Goal: Check status: Check status

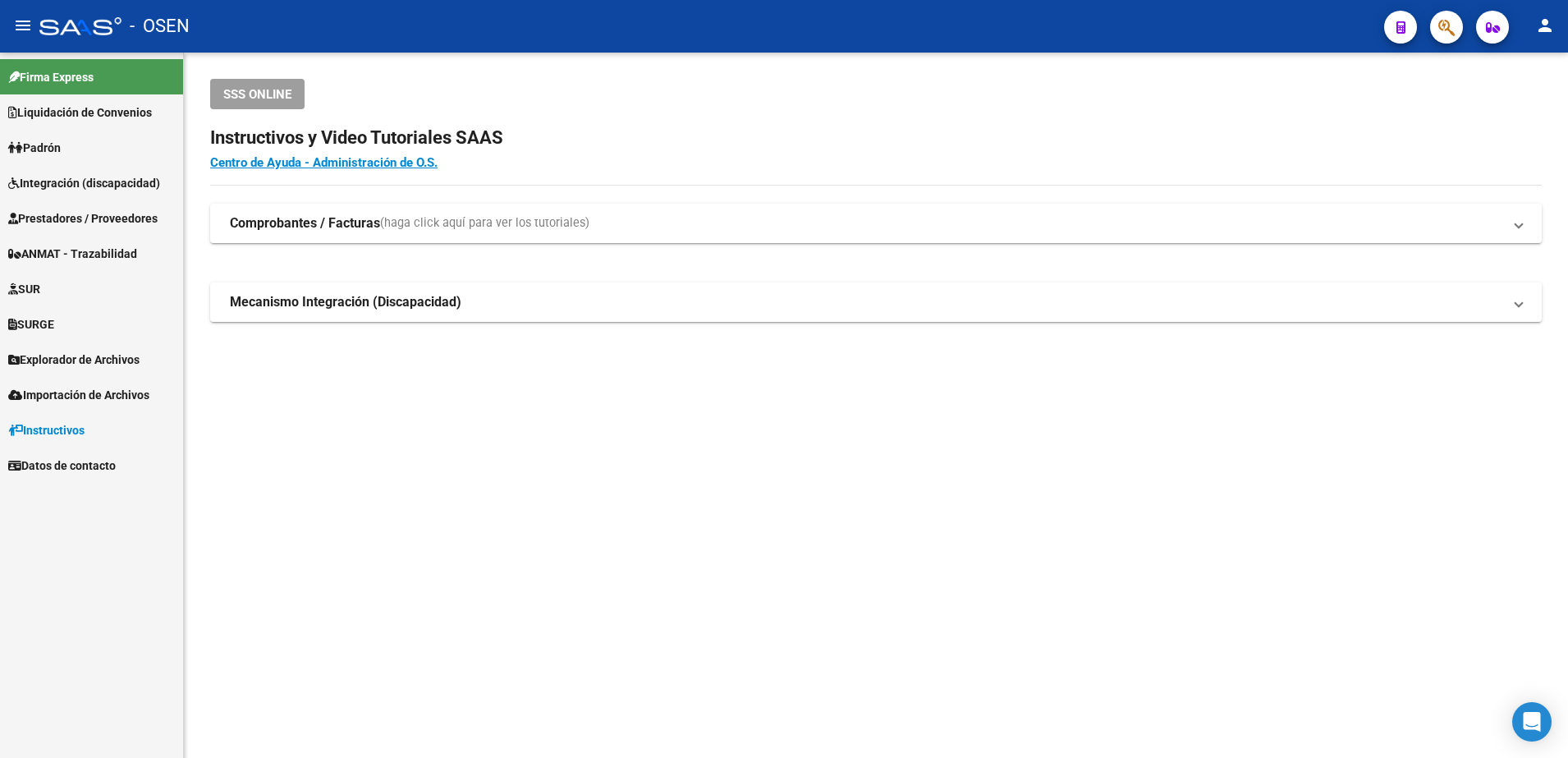
click at [91, 184] on span "Integración (discapacidad)" at bounding box center [84, 183] width 152 height 18
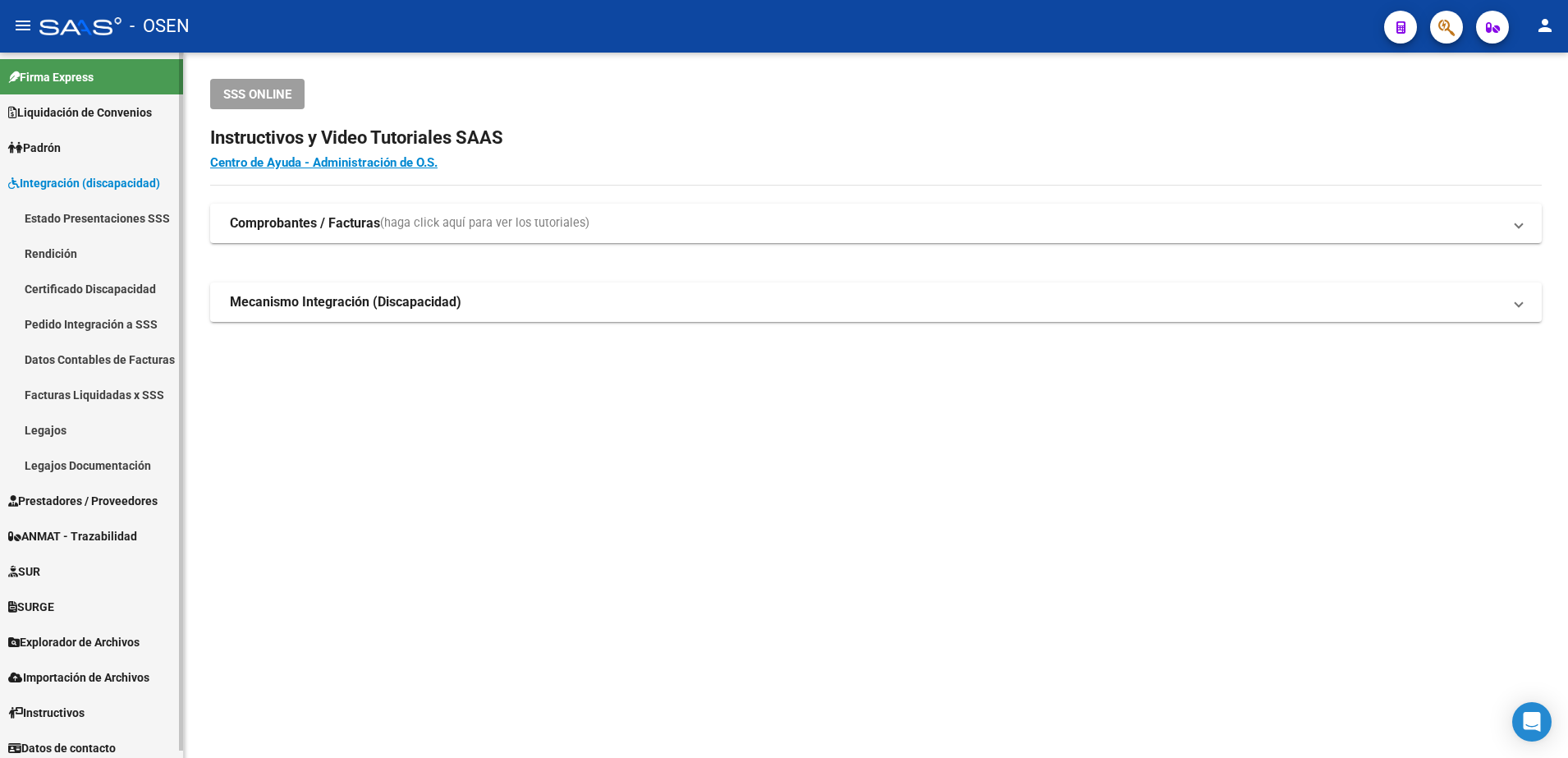
click at [51, 443] on link "Legajos" at bounding box center [91, 430] width 183 height 35
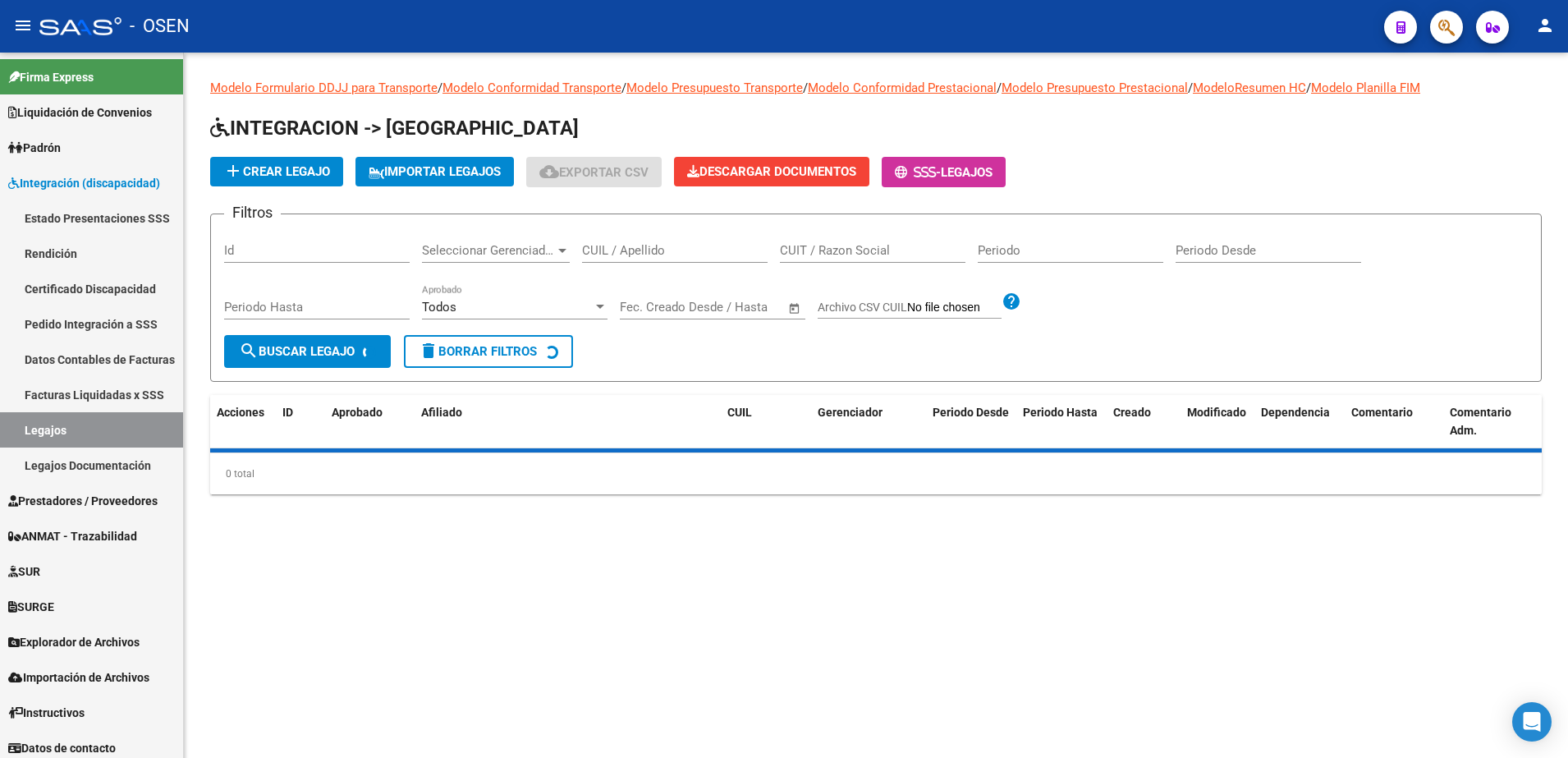
click at [684, 249] on input "CUIL / Apellido" at bounding box center [675, 250] width 186 height 14
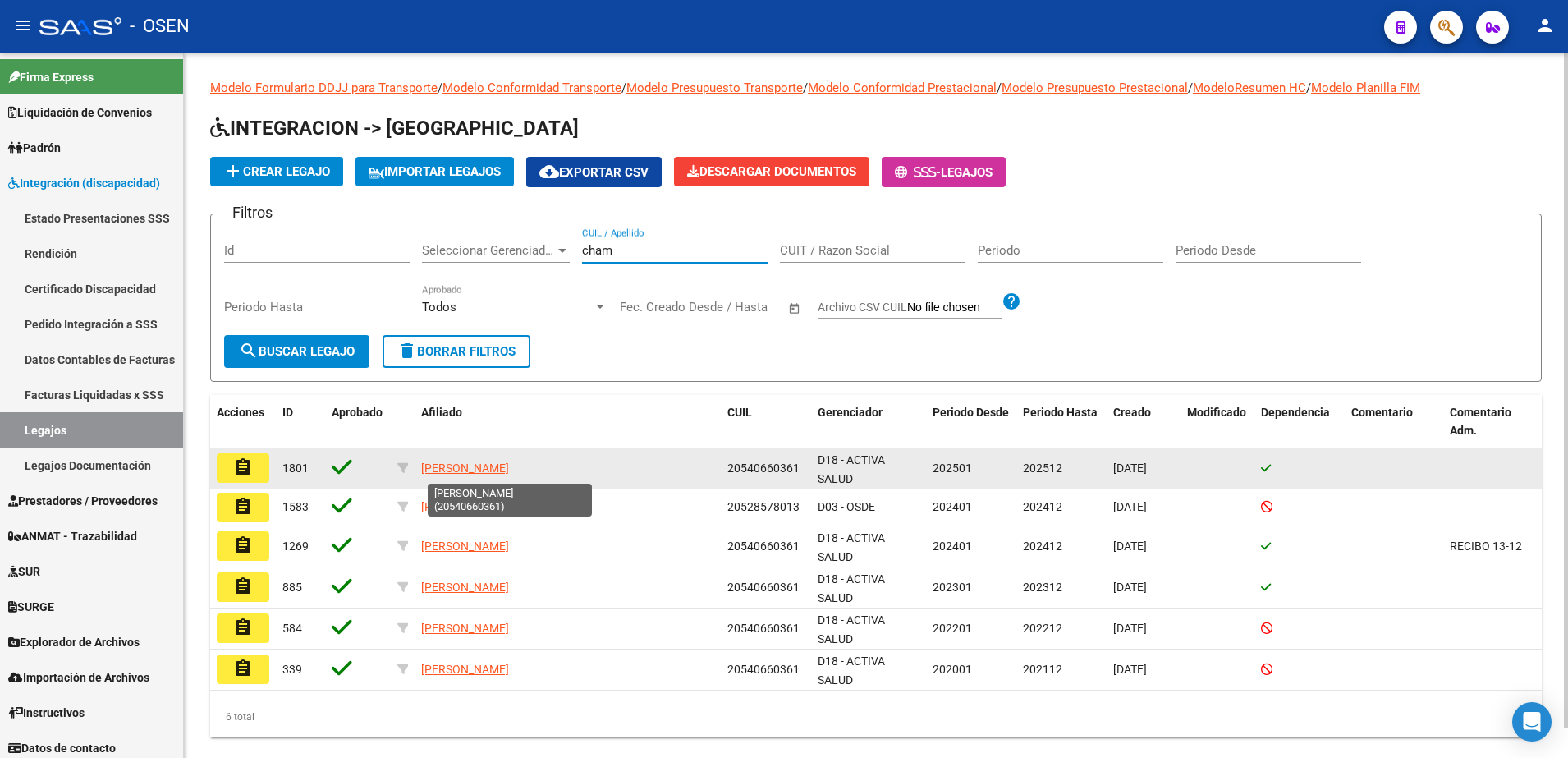
click at [552, 458] on datatable-body-cell "[PERSON_NAME]" at bounding box center [567, 468] width 306 height 41
click at [509, 468] on span "[PERSON_NAME]" at bounding box center [465, 467] width 88 height 14
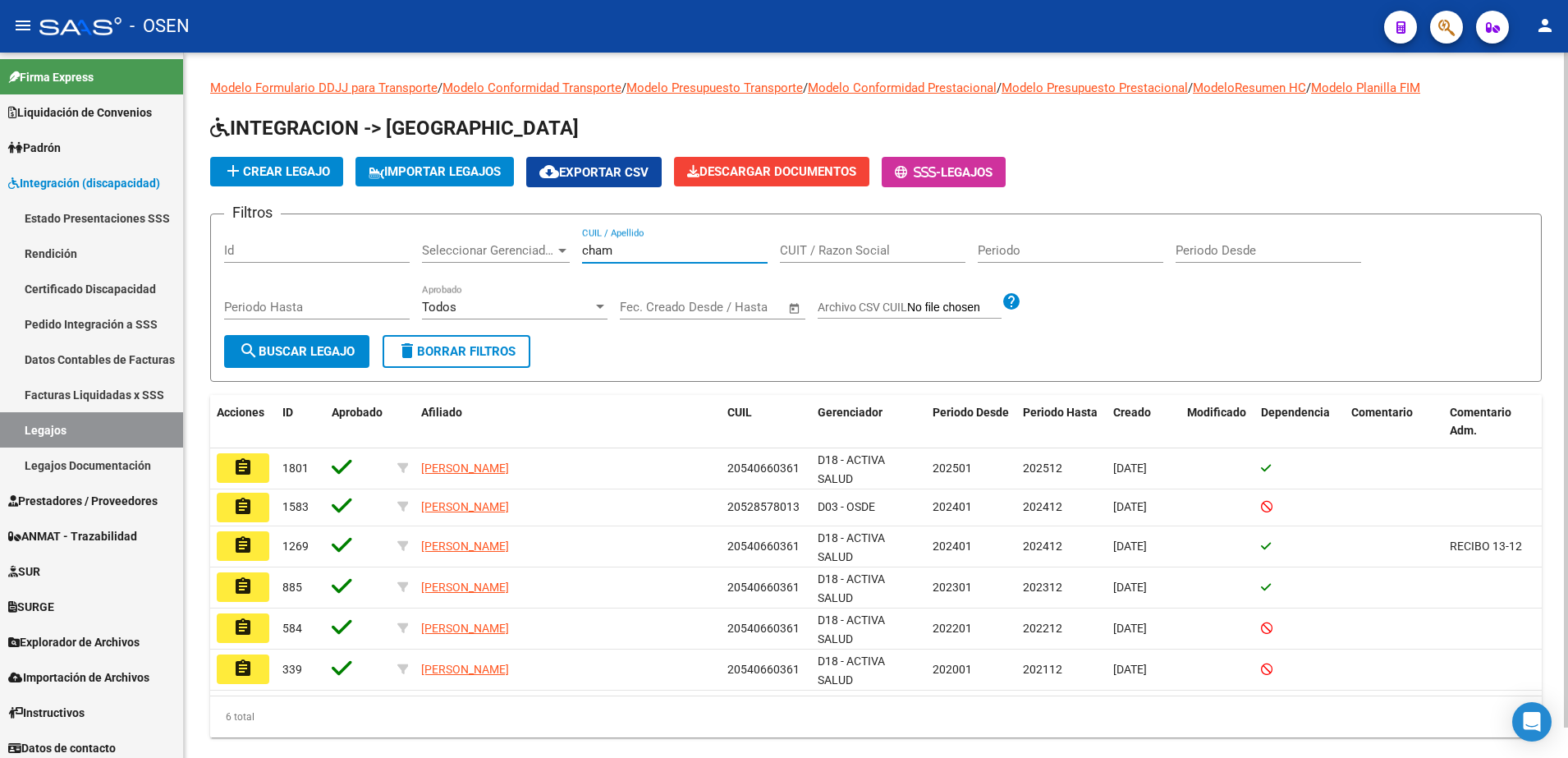
drag, startPoint x: 633, startPoint y: 244, endPoint x: 411, endPoint y: 260, distance: 222.6
click at [411, 260] on div "Filtros Id Seleccionar Gerenciador Seleccionar Gerenciador cham CUIL / Apellido…" at bounding box center [875, 281] width 1304 height 107
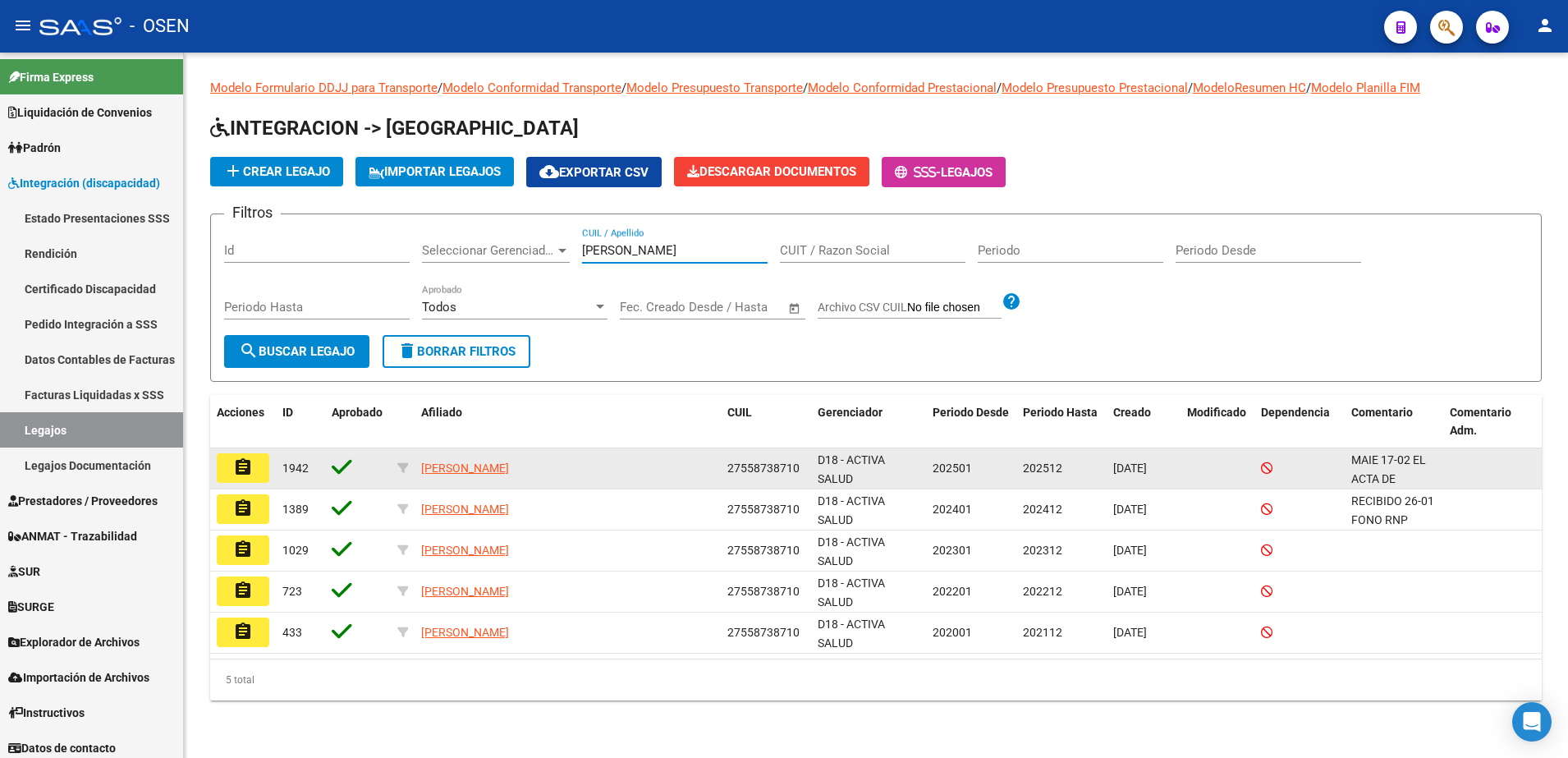
type input "[PERSON_NAME]"
click at [778, 467] on span "27558738710" at bounding box center [763, 467] width 72 height 14
copy span "27558738710"
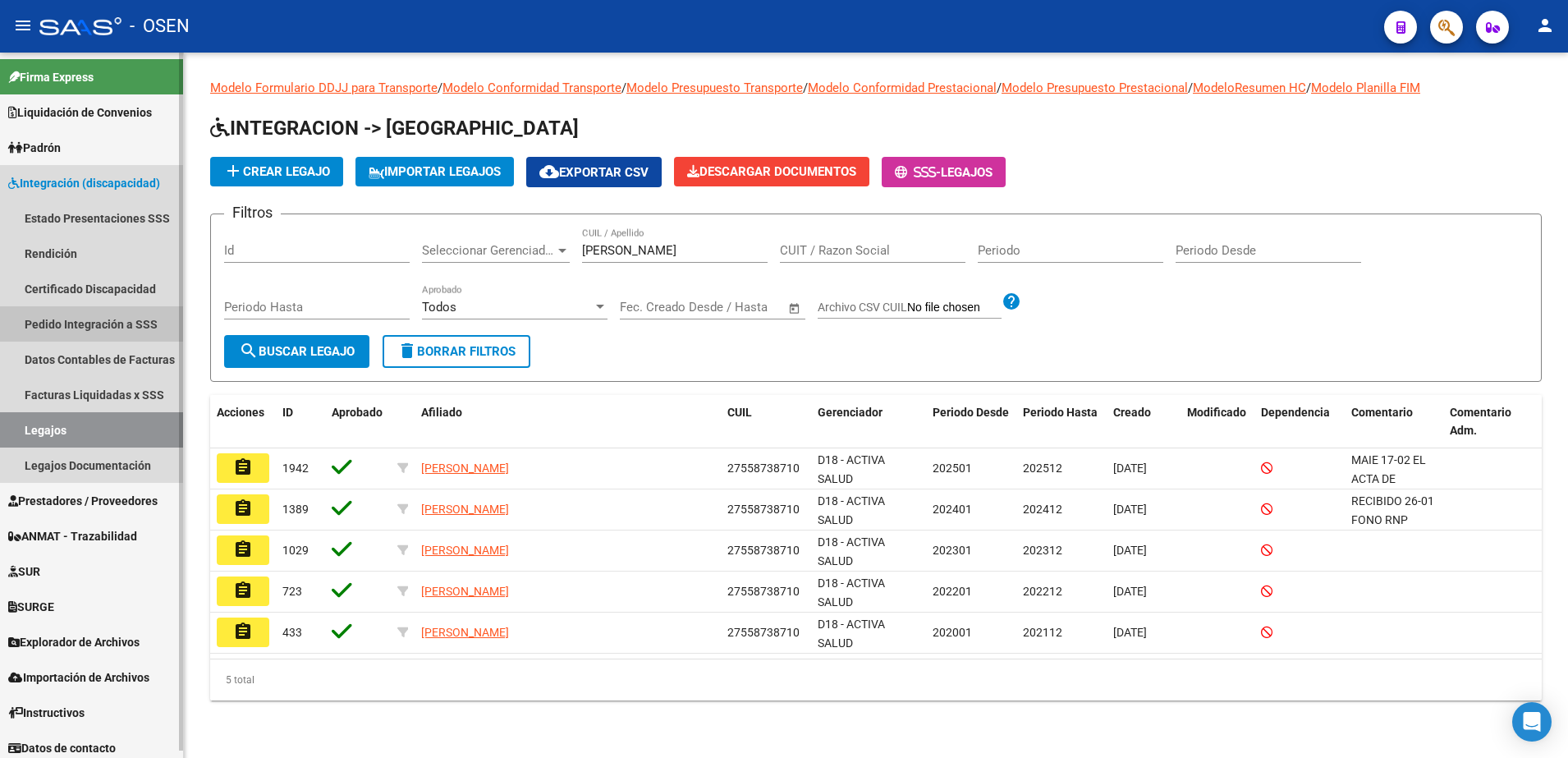
click at [92, 314] on link "Pedido Integración a SSS" at bounding box center [91, 323] width 183 height 35
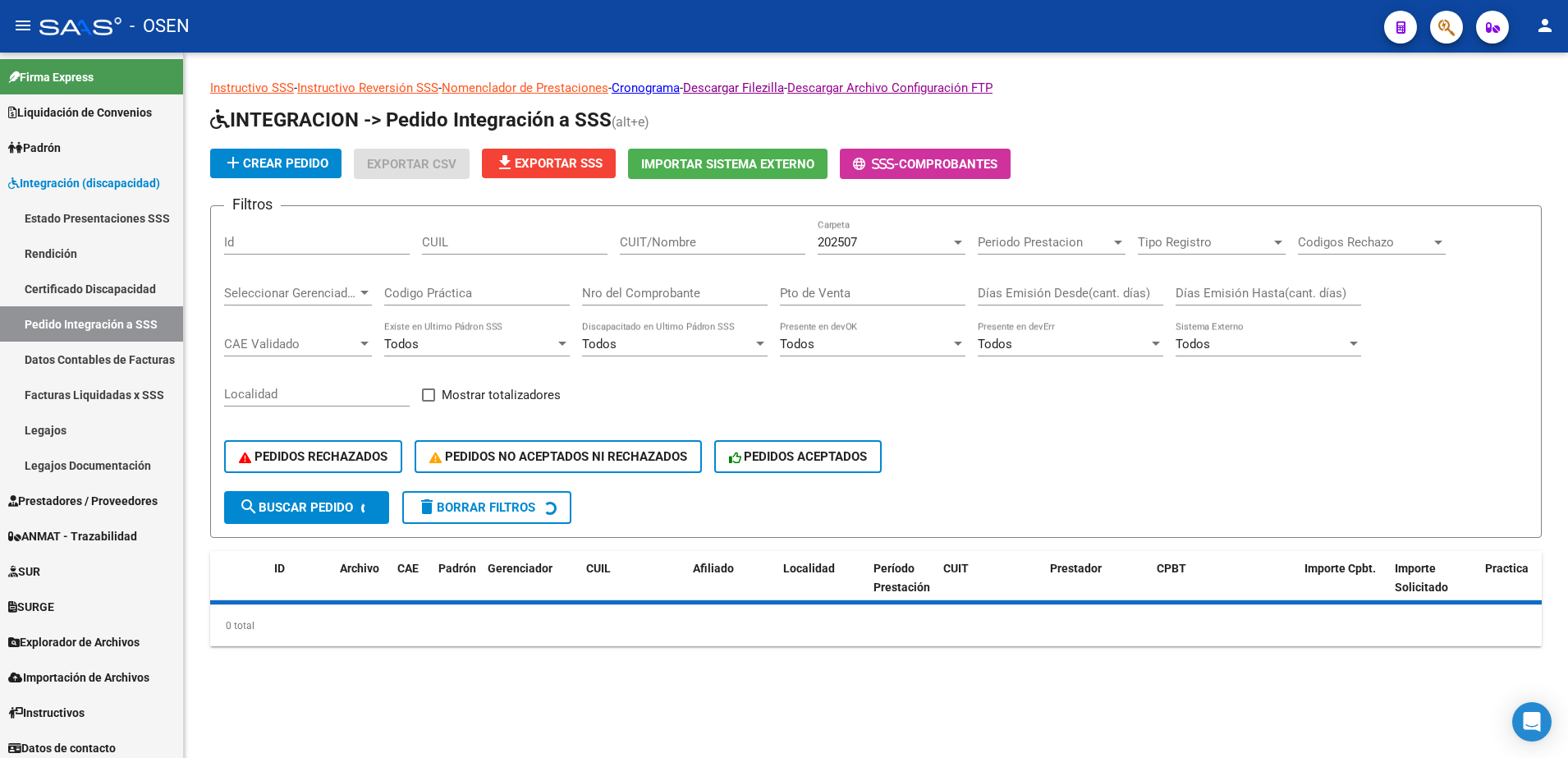
click at [505, 248] on input "CUIL" at bounding box center [515, 242] width 186 height 14
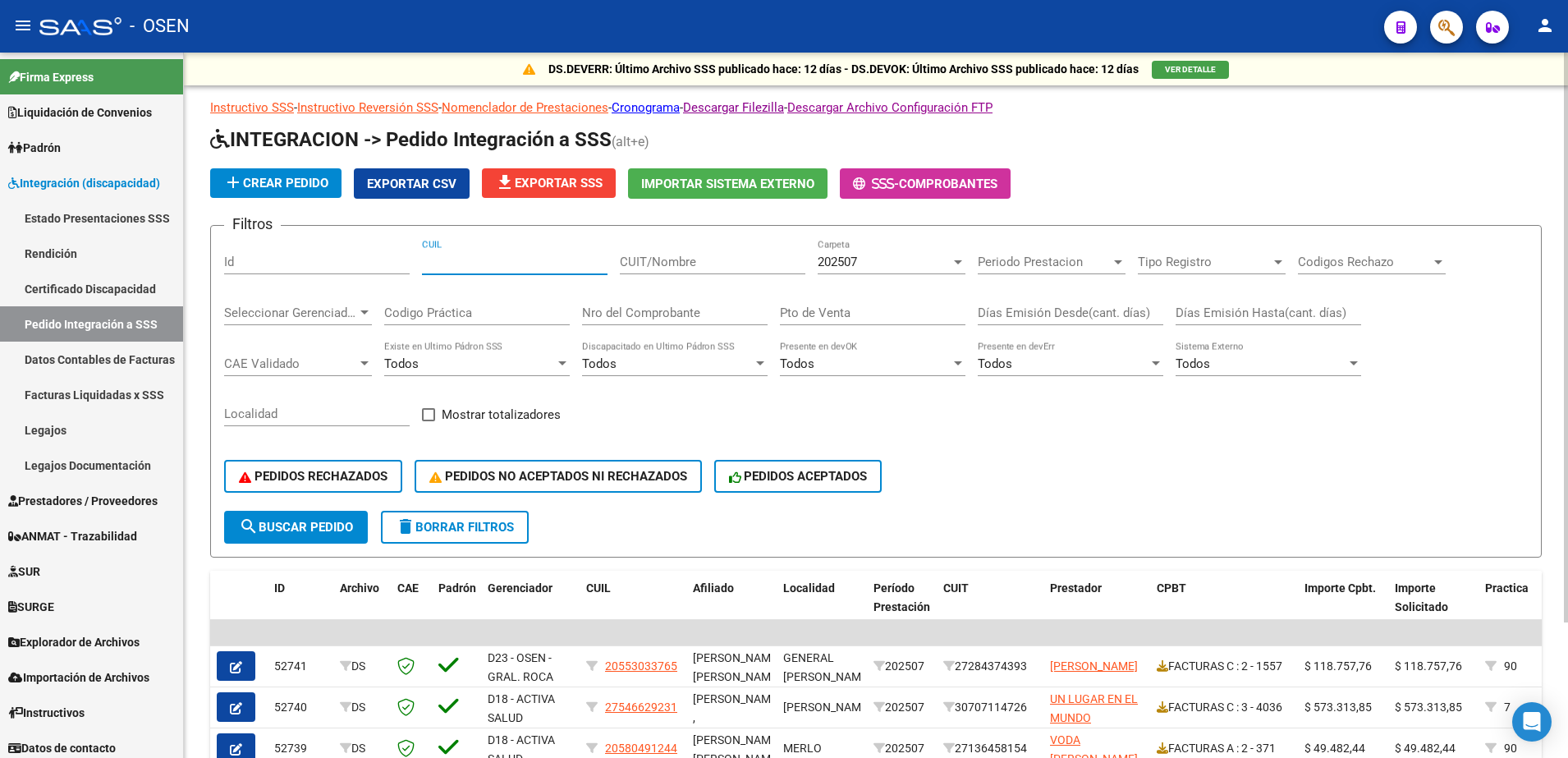
paste input "27558738710"
type input "27558738710"
click at [914, 250] on div "202507 Carpeta" at bounding box center [891, 256] width 148 height 35
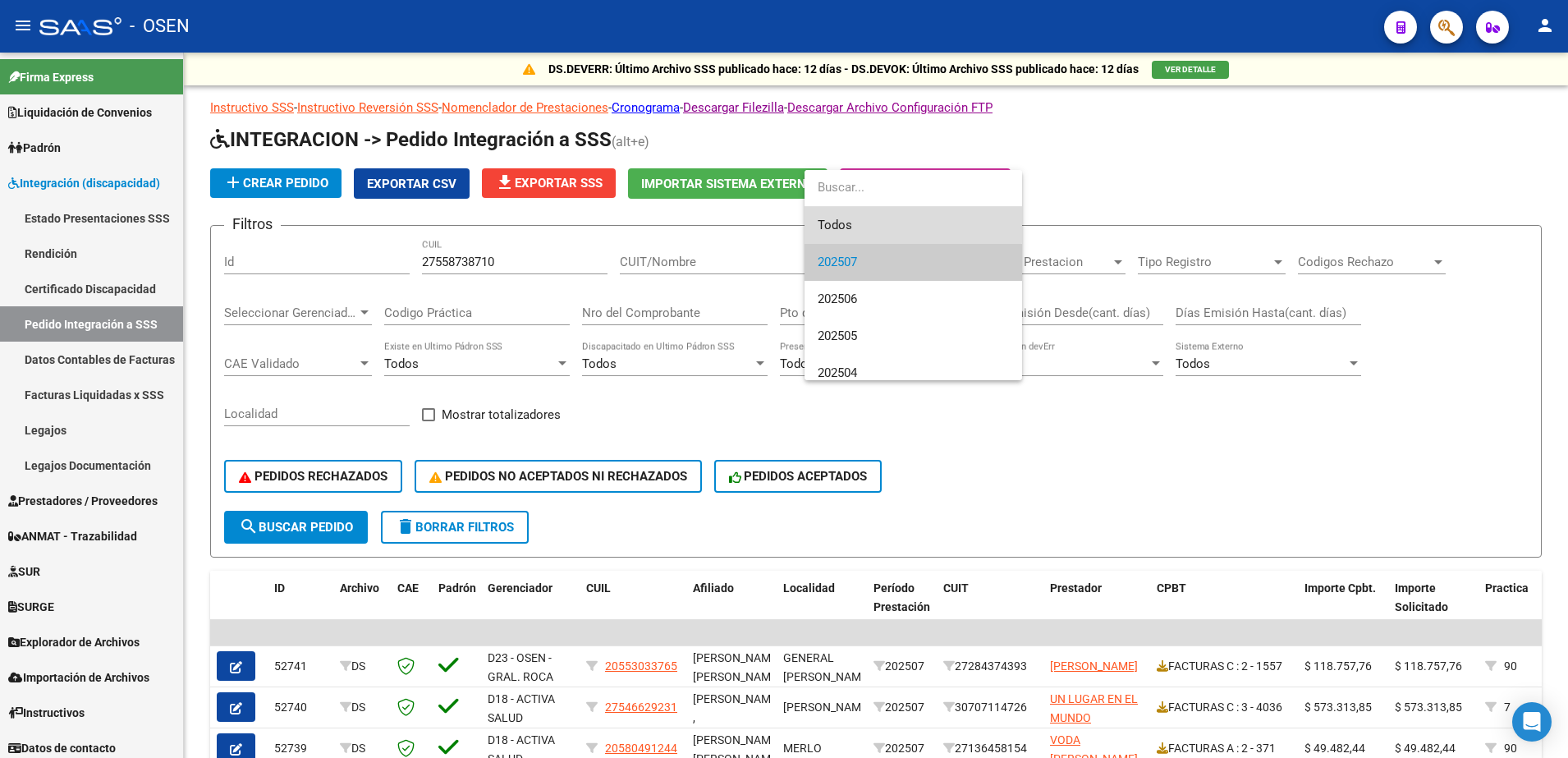
click at [909, 216] on span "Todos" at bounding box center [913, 225] width 191 height 37
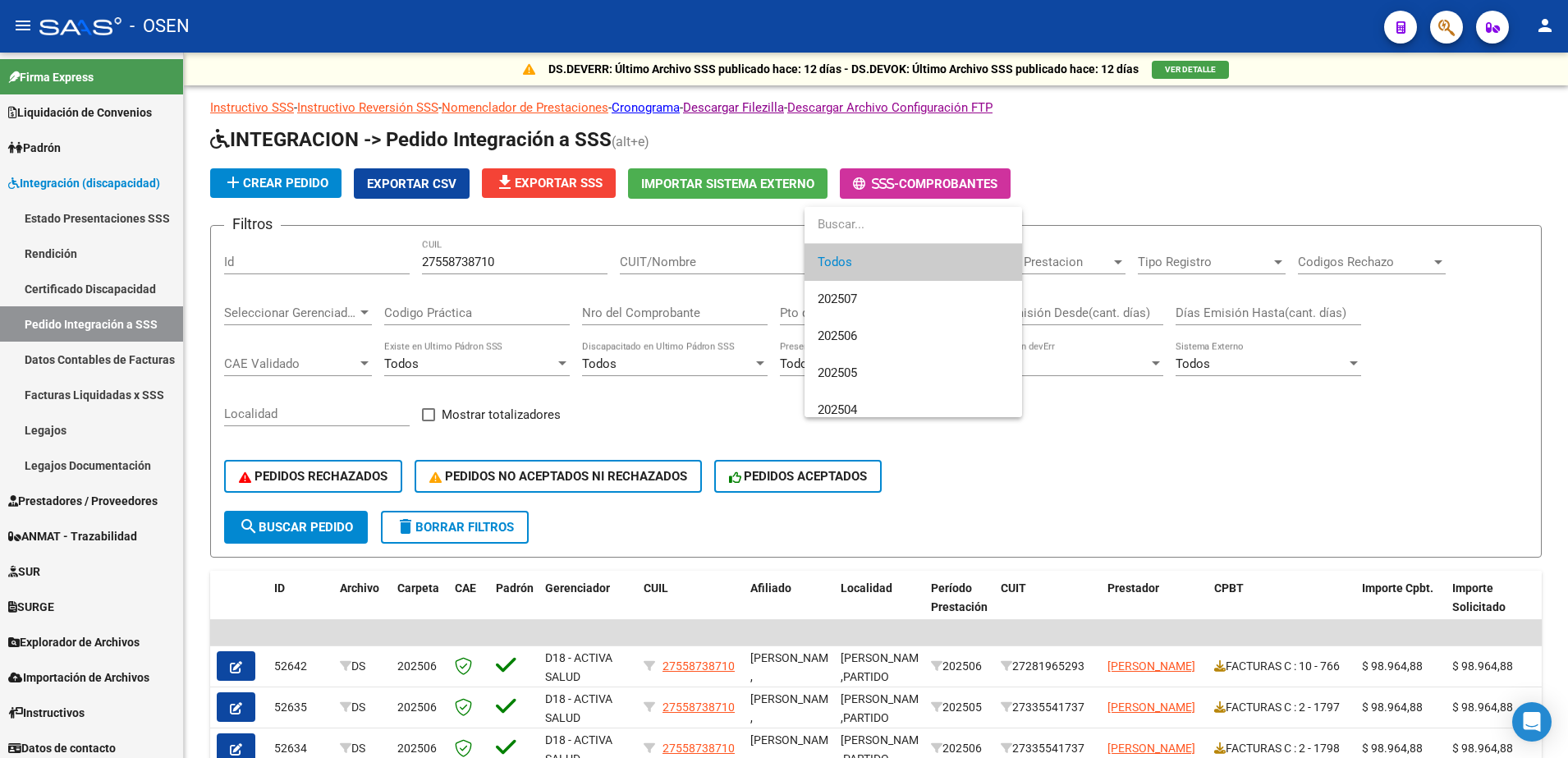
click at [1253, 142] on html "menu - OSEN person Firma Express Liquidación de Convenios SSS - Sur Padrón Afil…" at bounding box center [784, 379] width 1568 height 758
click at [1253, 163] on div at bounding box center [784, 379] width 1568 height 758
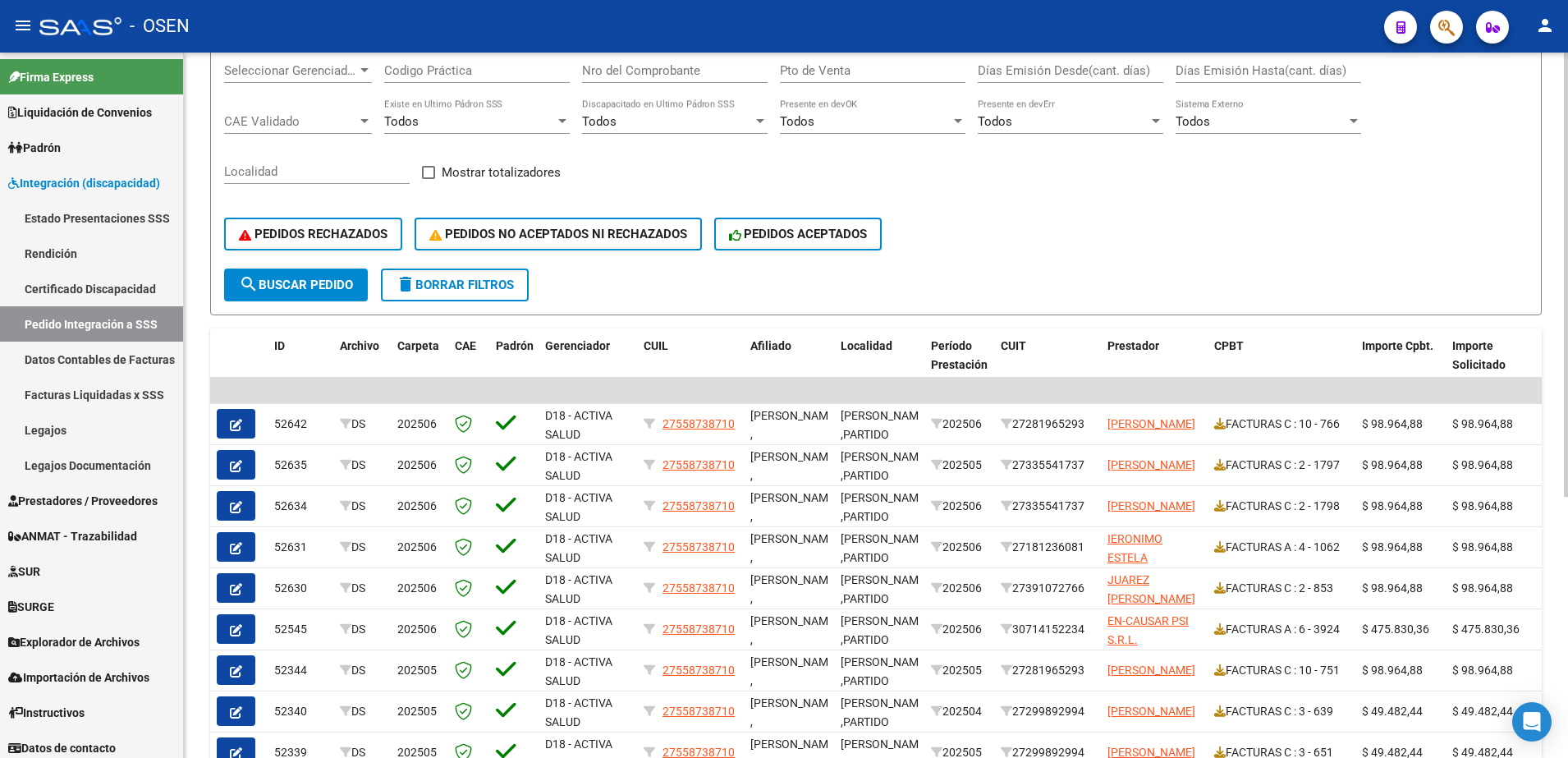
scroll to position [244, 0]
click at [1253, 356] on html "menu - OSEN person Firma Express Liquidación de Convenios SSS - Sur Padrón Afil…" at bounding box center [784, 379] width 1568 height 758
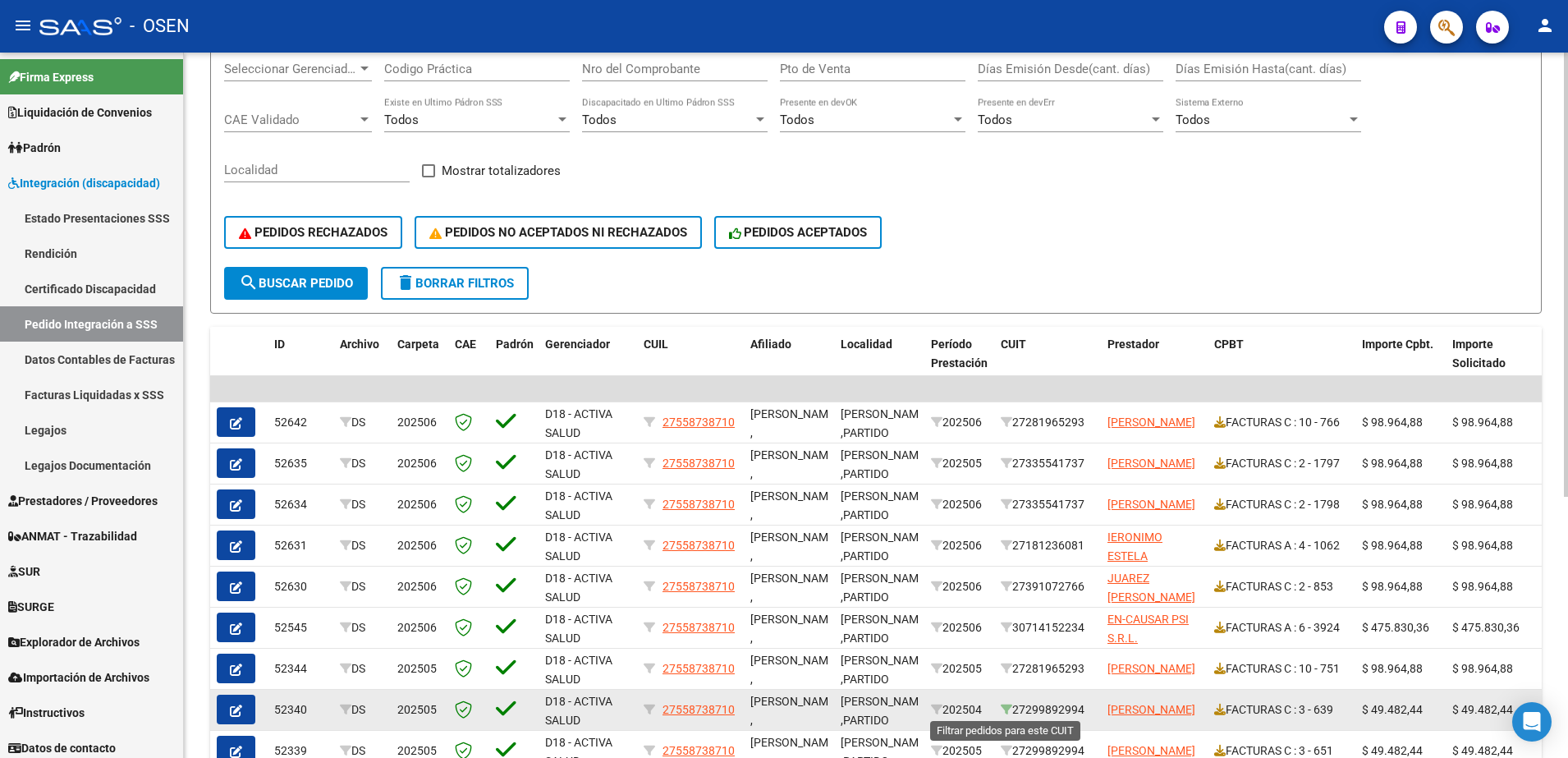
click at [1001, 580] on icon at bounding box center [1006, 709] width 12 height 12
type input "27299892994"
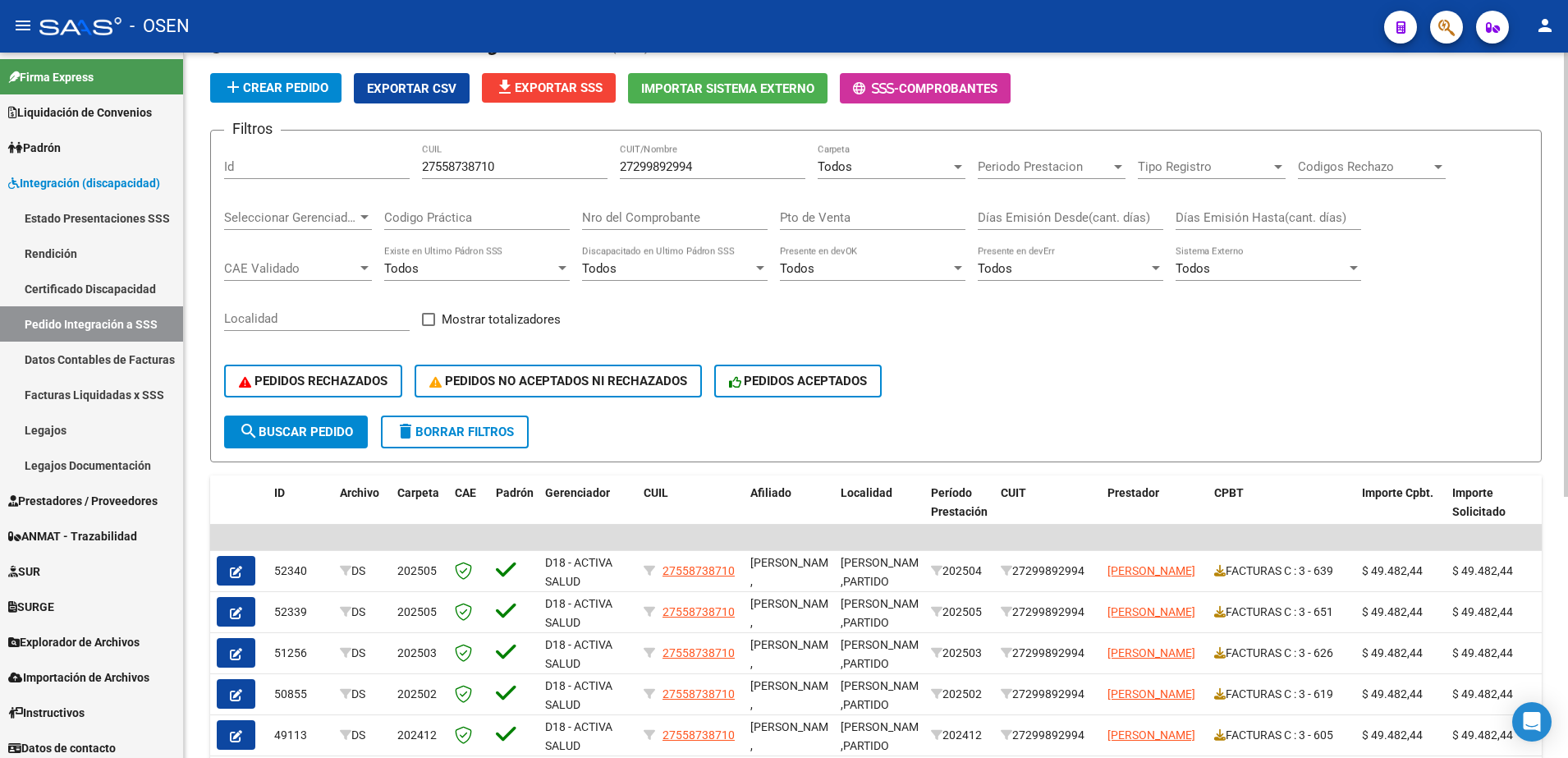
scroll to position [93, 0]
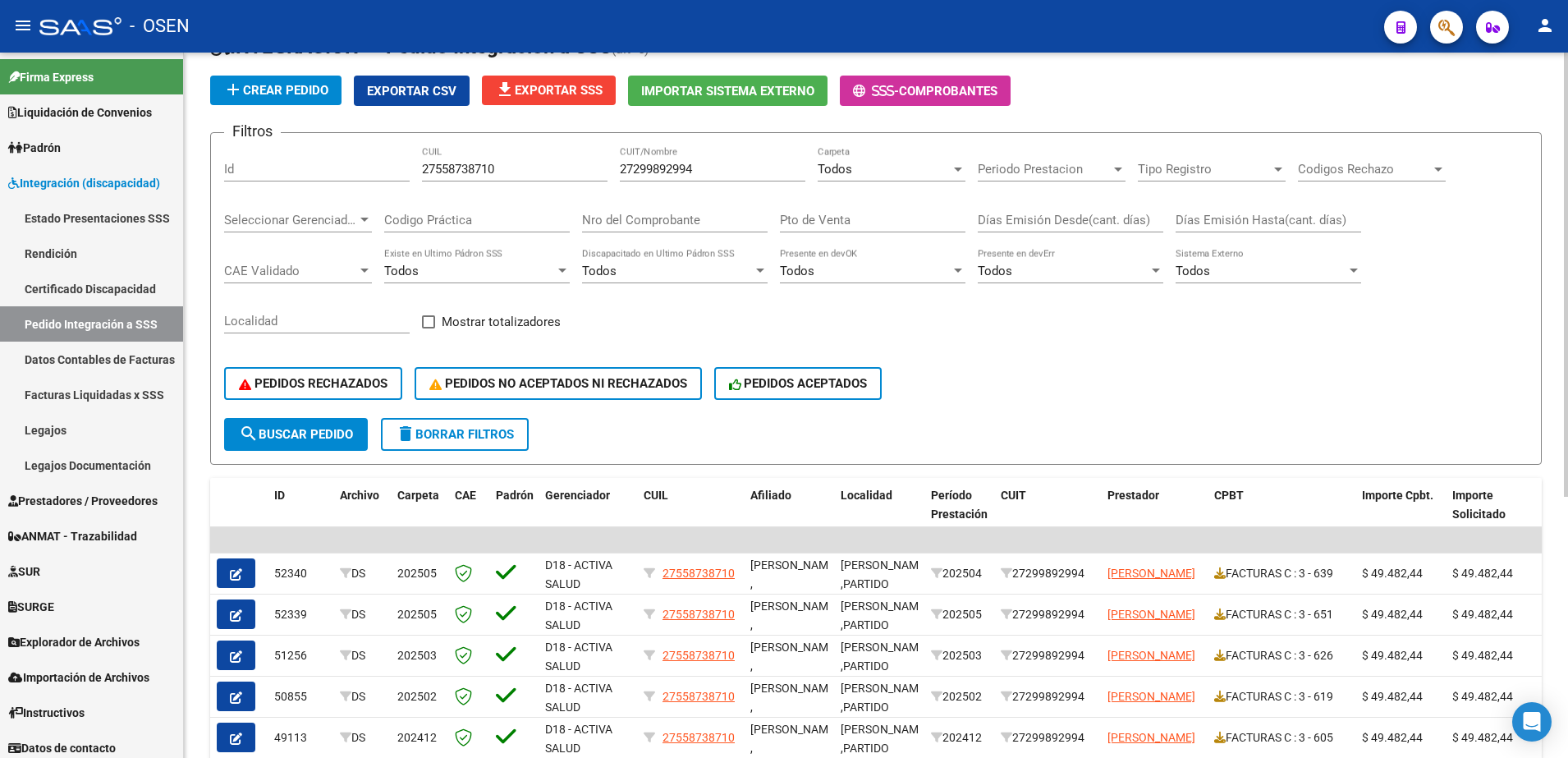
click at [1253, 190] on div "DS.DEVERR: Último Archivo SSS publicado hace: 12 días - DS.DEVOK: Último Archiv…" at bounding box center [878, 511] width 1388 height 1104
drag, startPoint x: 734, startPoint y: 171, endPoint x: 442, endPoint y: 172, distance: 292.0
click at [442, 172] on div "Filtros Id 27558738710 CUIL 27299892994 CUIT/Nombre Todos Carpeta Periodo Prest…" at bounding box center [875, 282] width 1304 height 272
click at [1080, 149] on div "Periodo Prestacion Periodo Prestacion" at bounding box center [1052, 163] width 148 height 35
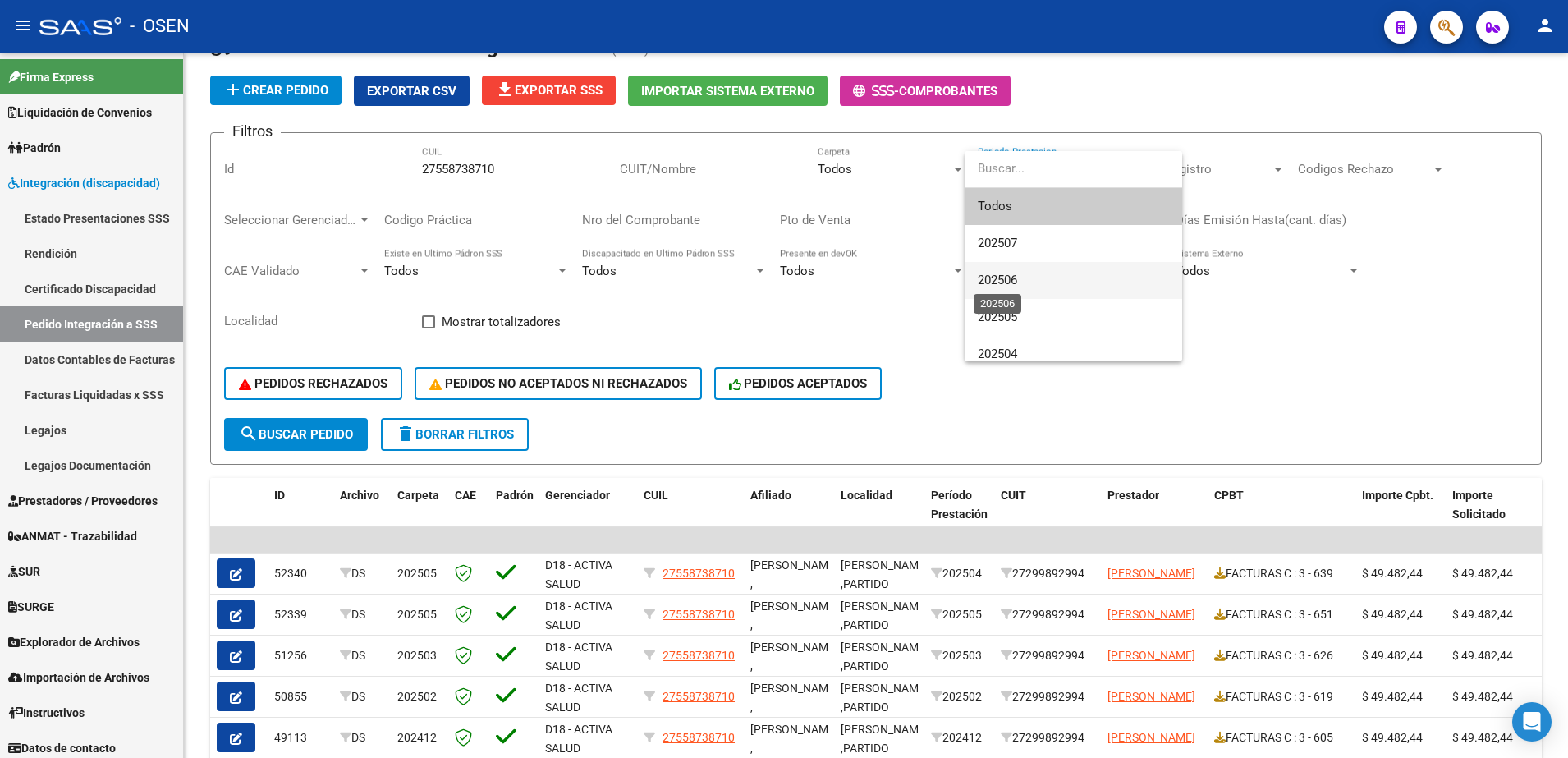
click at [1017, 275] on span "202506" at bounding box center [998, 280] width 40 height 14
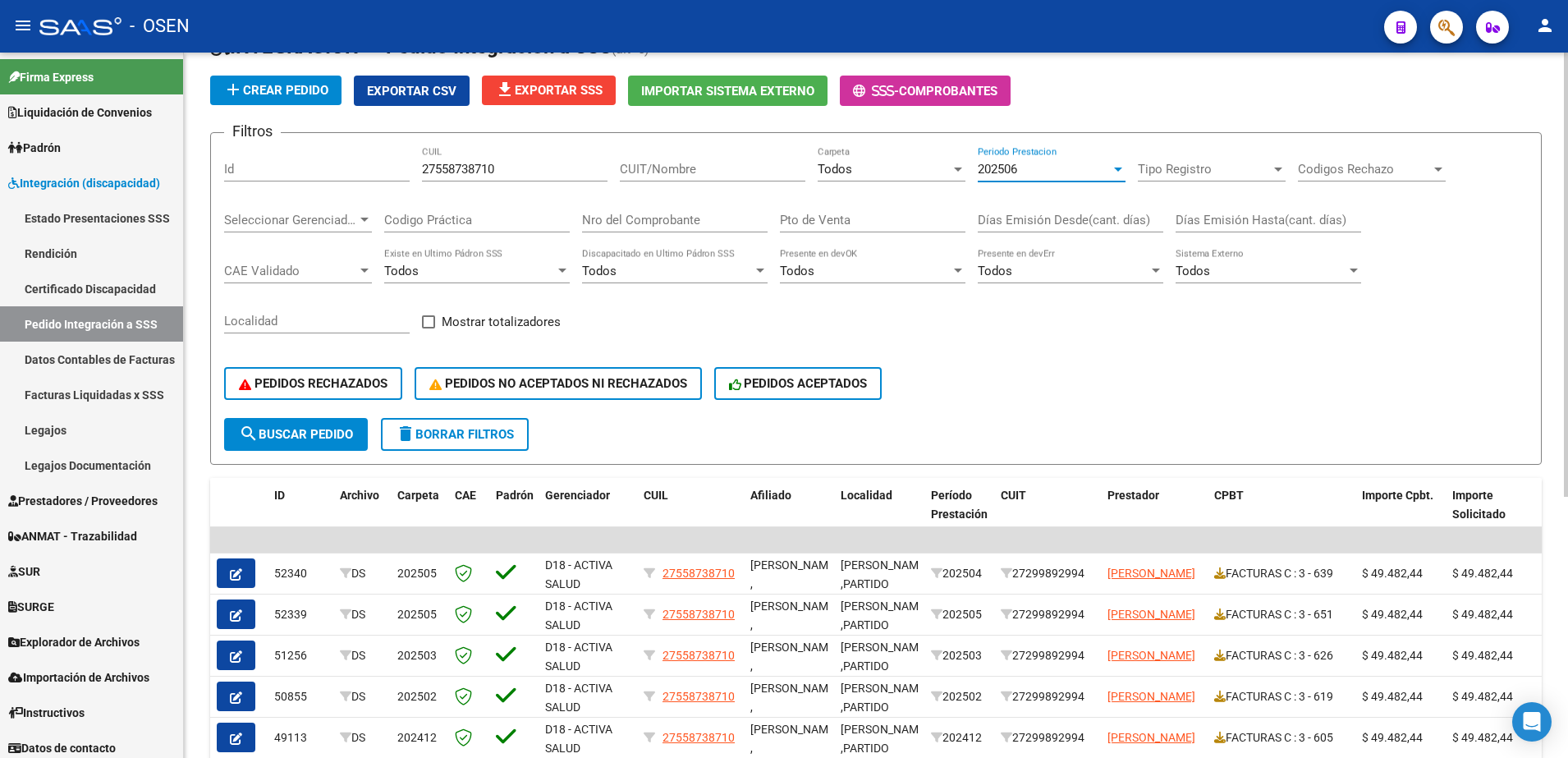
click at [335, 440] on span "search Buscar Pedido" at bounding box center [296, 434] width 114 height 14
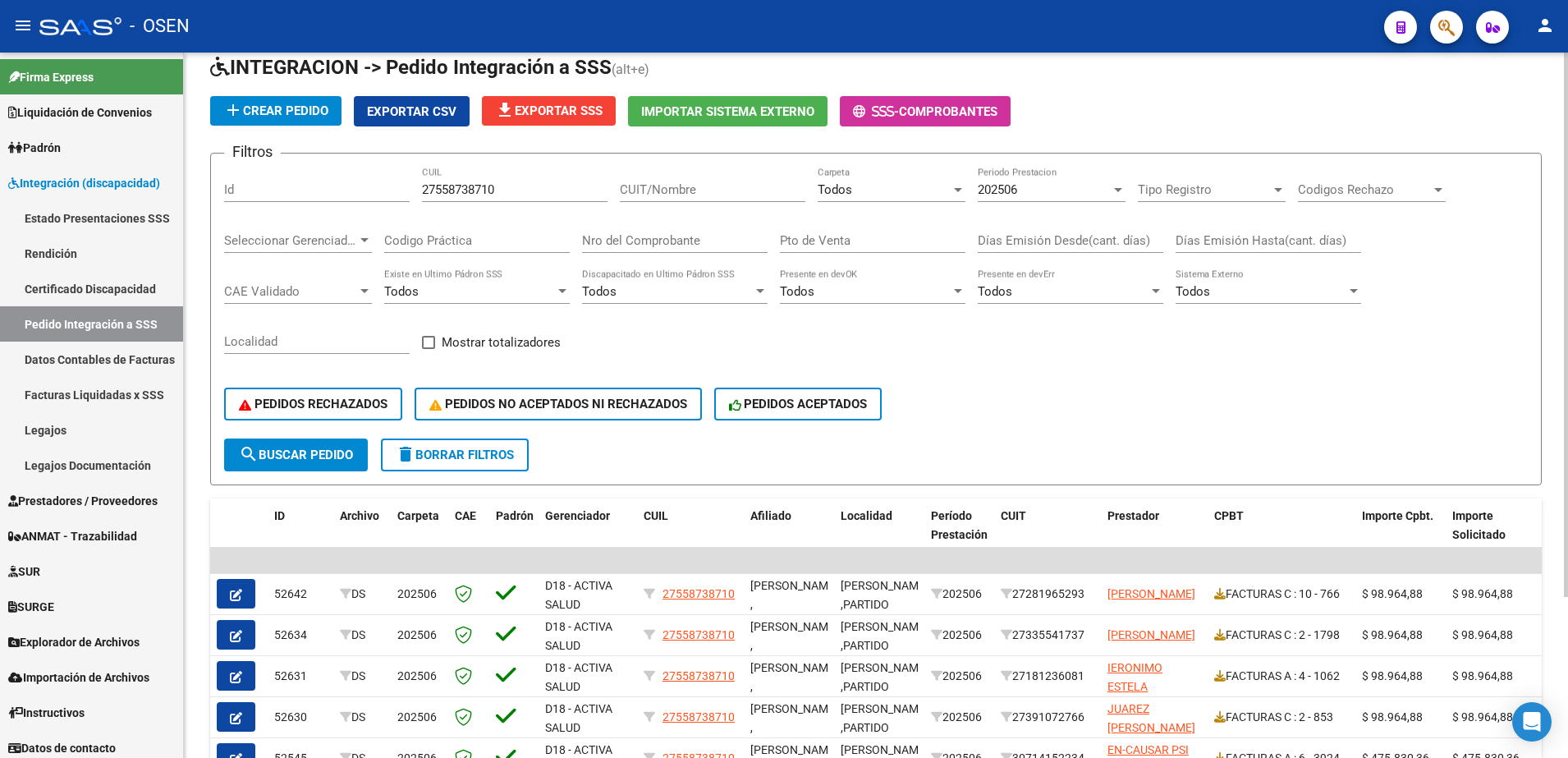
scroll to position [67, 0]
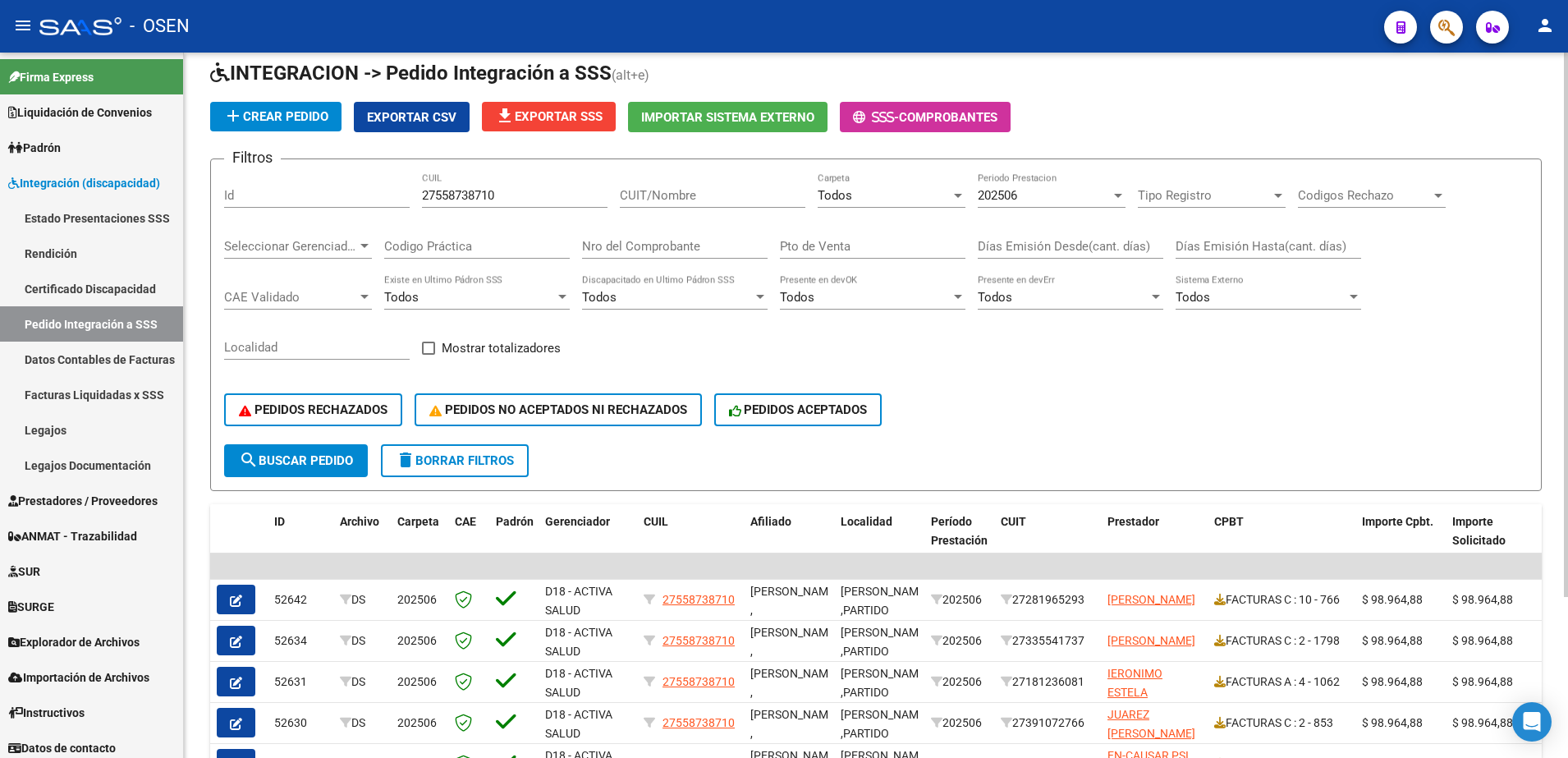
click at [1253, 273] on div "DS.DEVERR: Último Archivo SSS publicado hace: 12 días - DS.DEVOK: Último Archiv…" at bounding box center [878, 435] width 1388 height 898
click at [1069, 205] on div "202506 Periodo Prestacion" at bounding box center [1052, 190] width 148 height 35
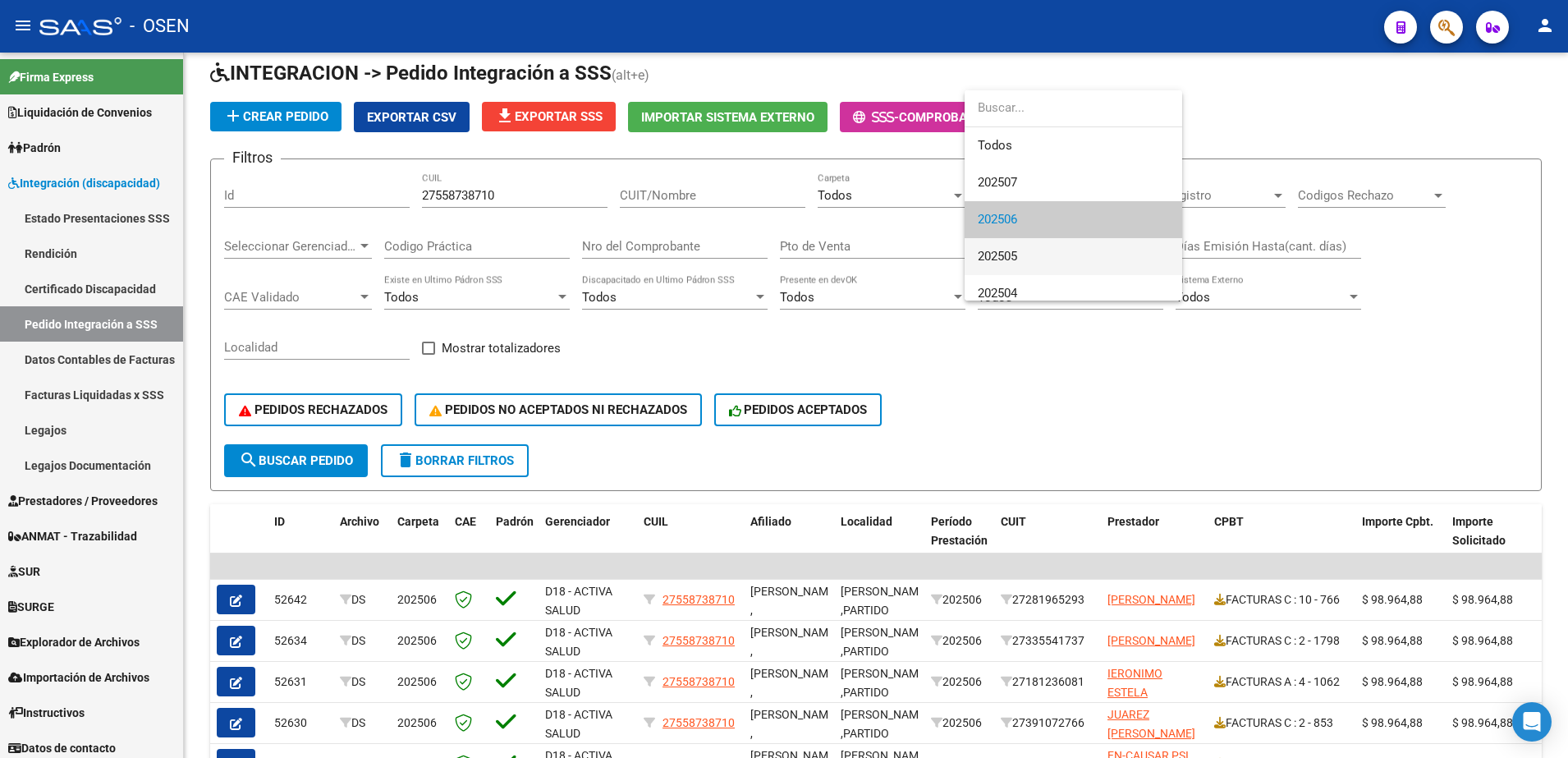
scroll to position [24, 0]
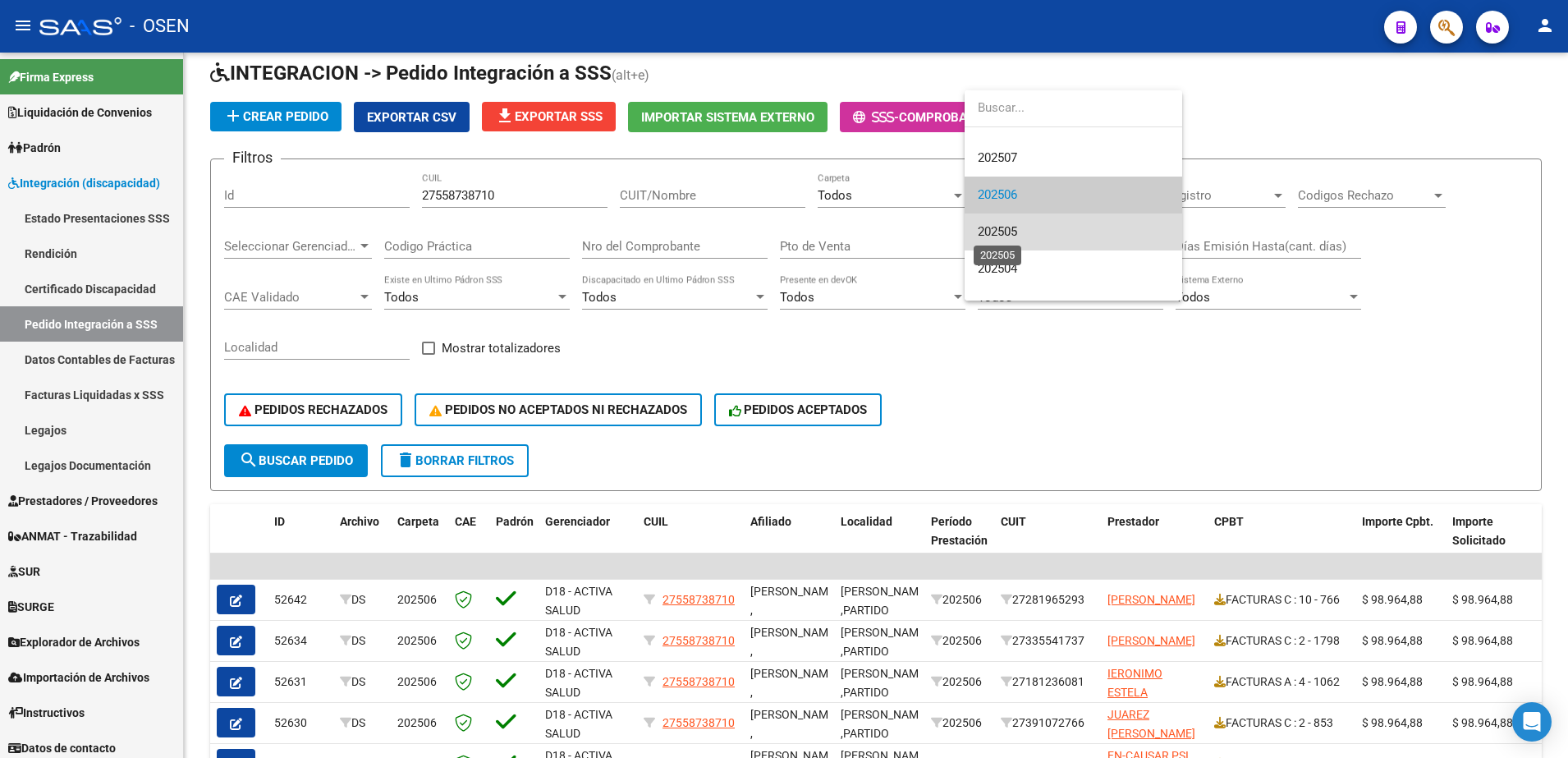
click at [1010, 230] on span "202505" at bounding box center [998, 231] width 40 height 14
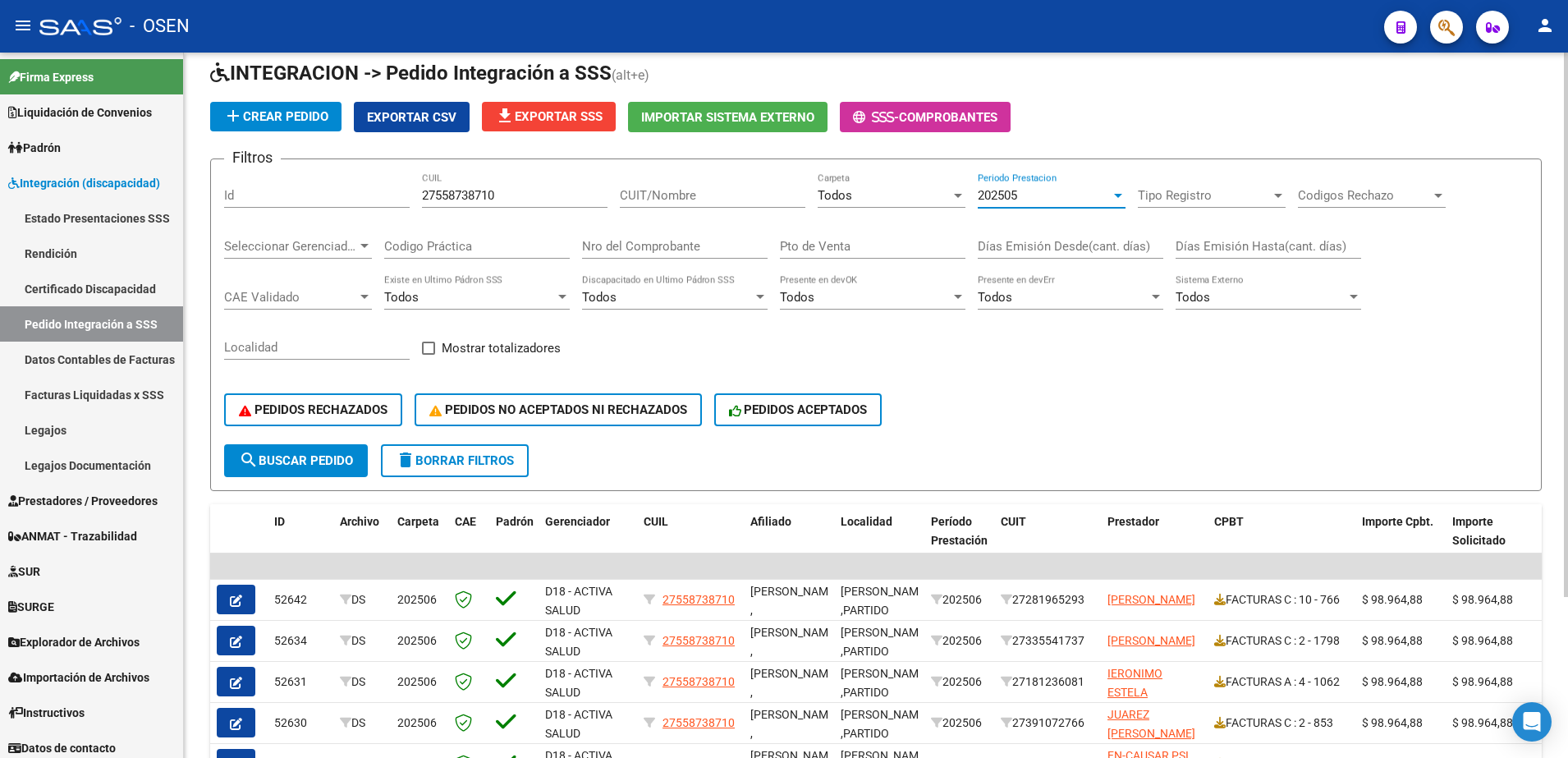
click at [303, 469] on button "search Buscar Pedido" at bounding box center [295, 460] width 143 height 32
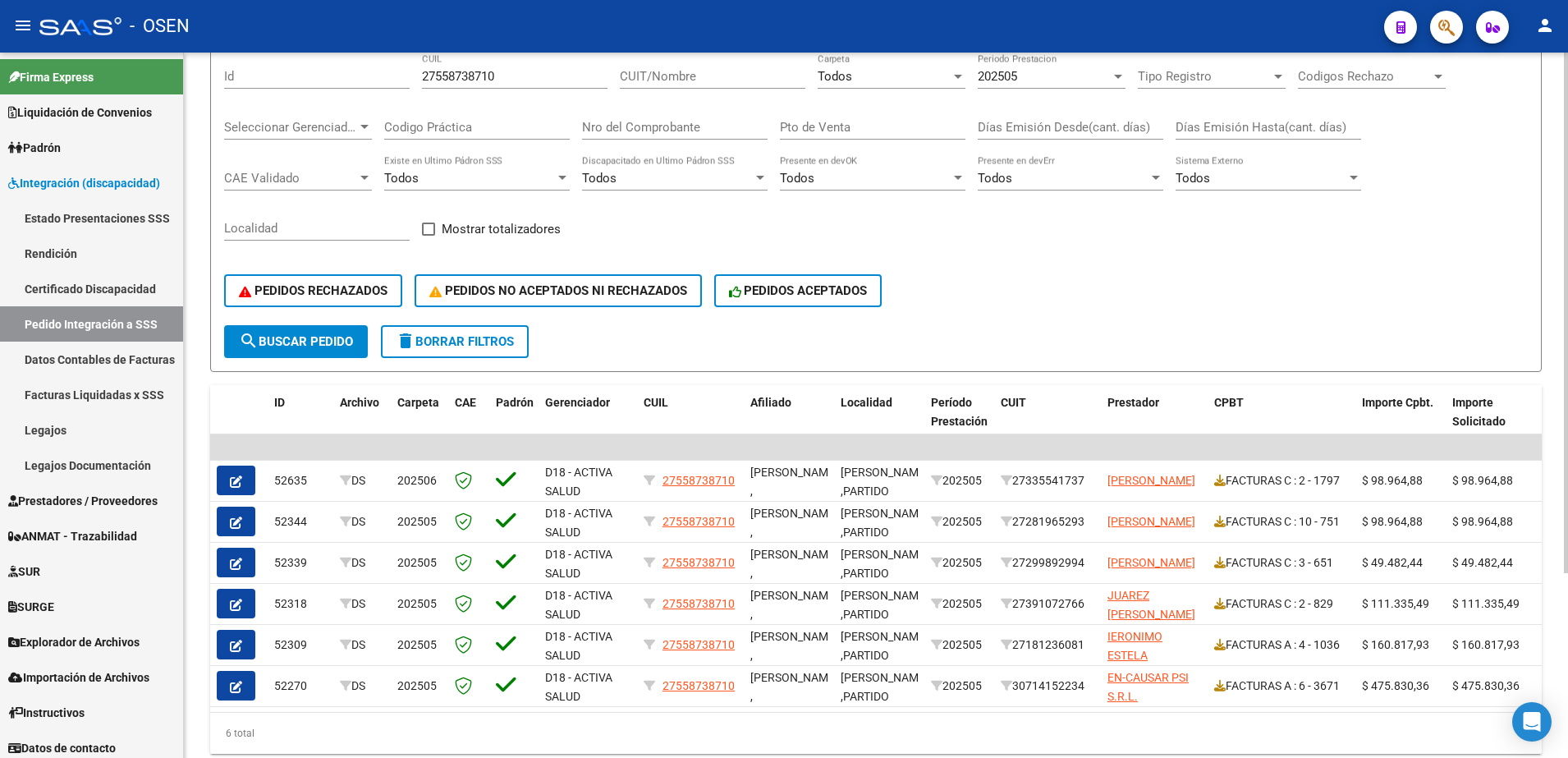
scroll to position [188, 0]
click at [1253, 296] on div at bounding box center [1565, 460] width 5 height 521
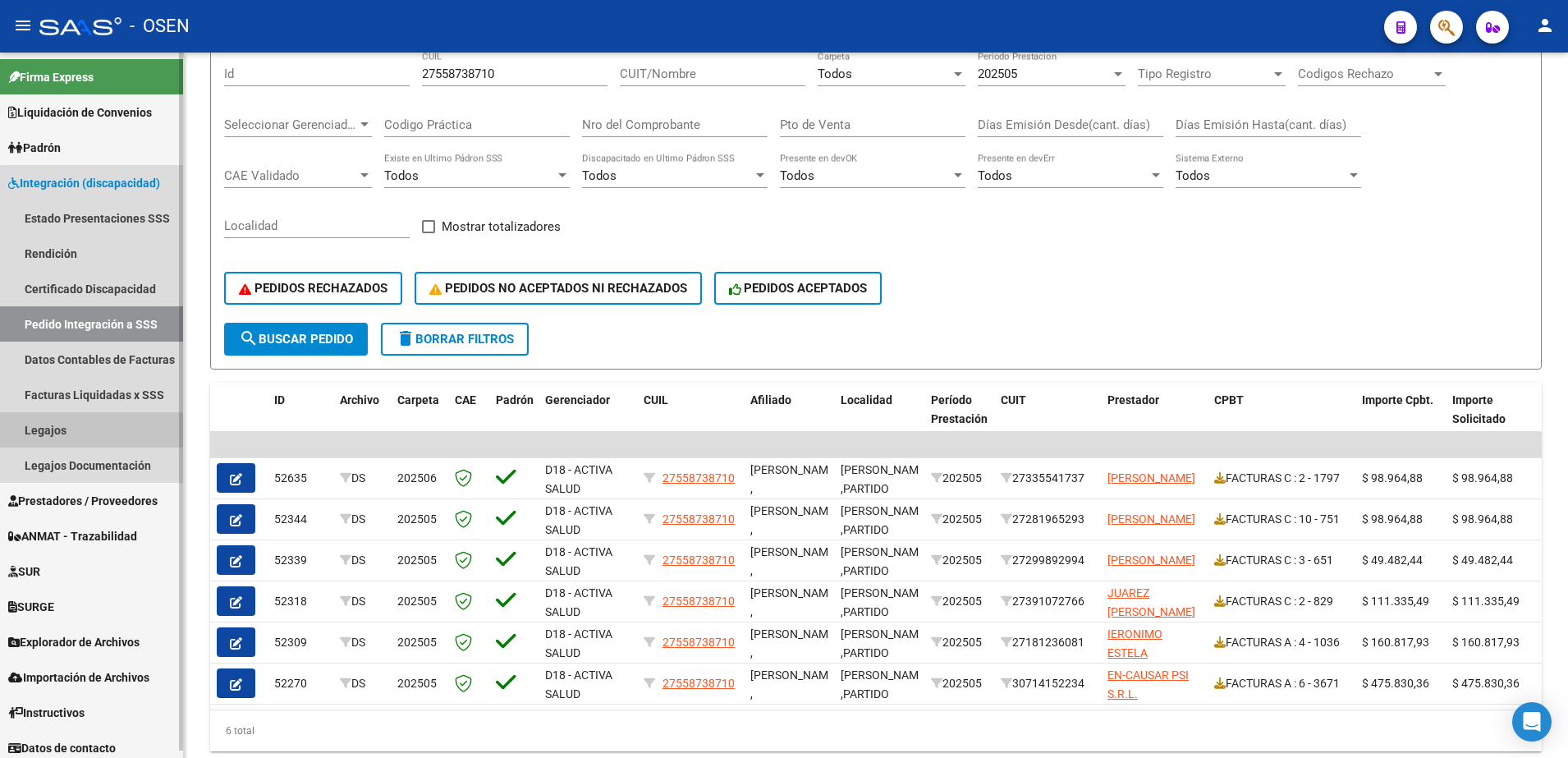
click at [102, 437] on link "Legajos" at bounding box center [91, 430] width 183 height 35
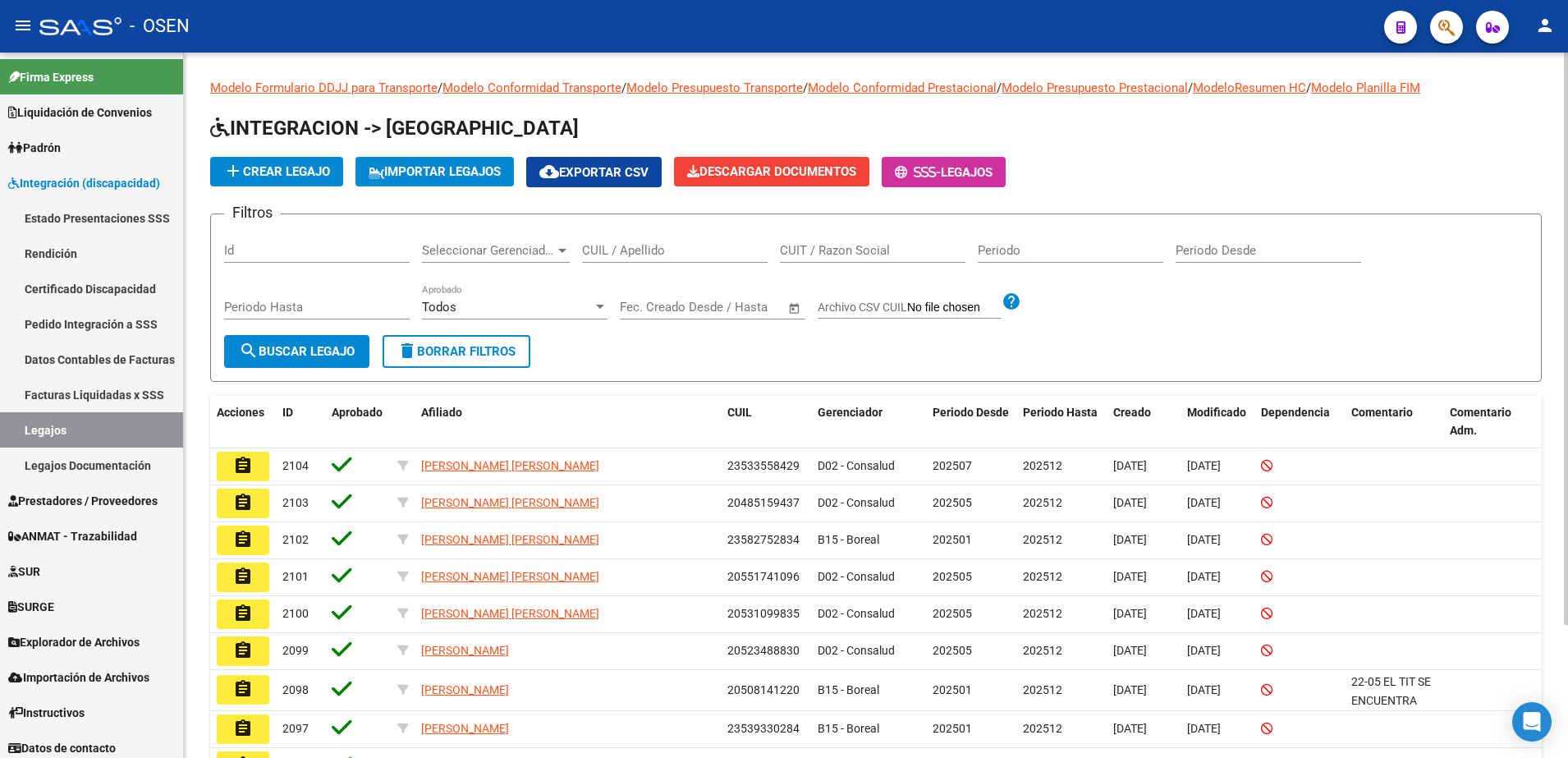
click at [648, 258] on div "CUIL / Apellido" at bounding box center [675, 245] width 186 height 35
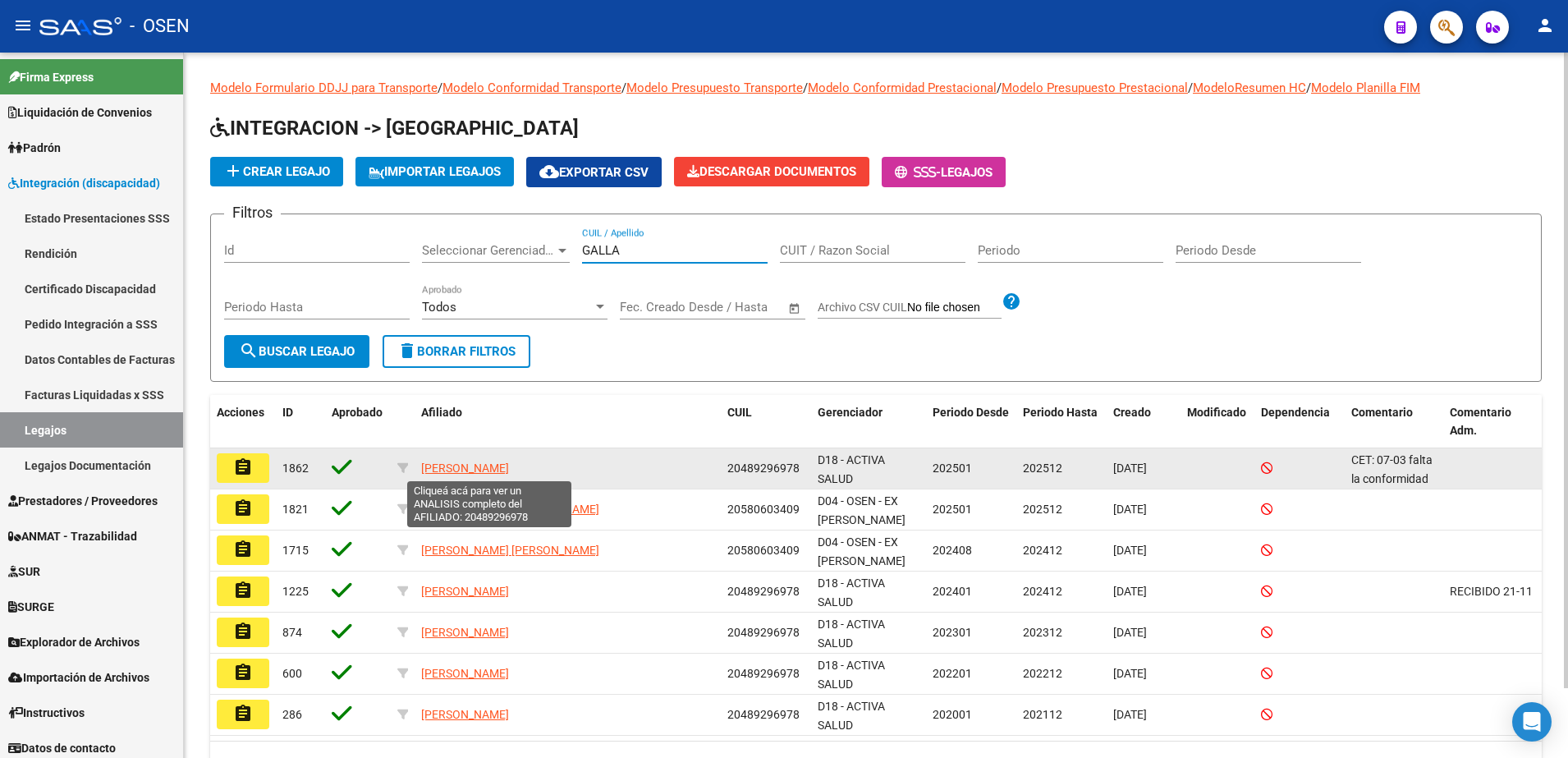
type input "GALLA"
click at [484, 466] on span "[PERSON_NAME]" at bounding box center [465, 467] width 88 height 14
type textarea "20489296978"
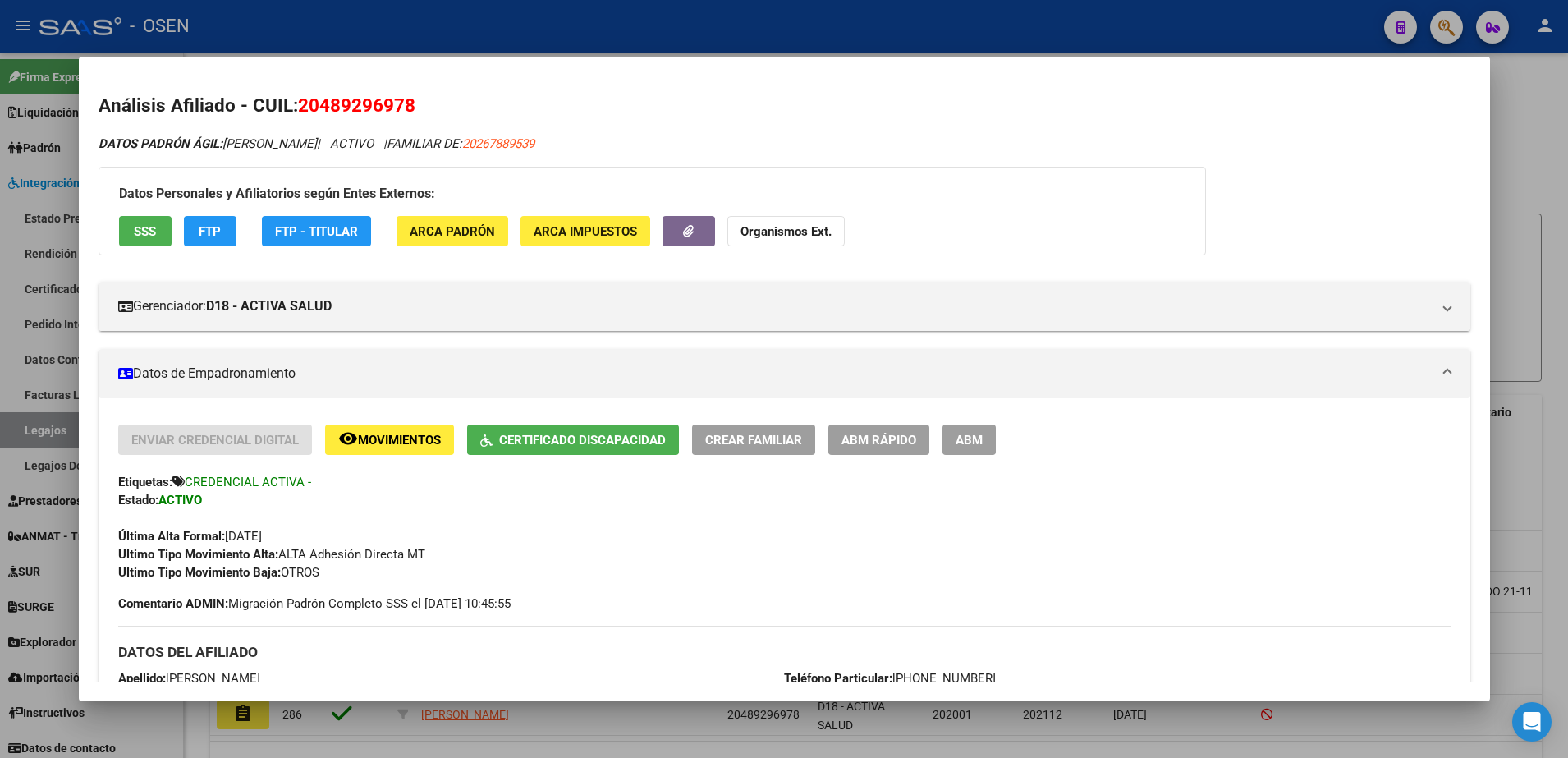
click at [189, 580] on div at bounding box center [784, 379] width 1568 height 758
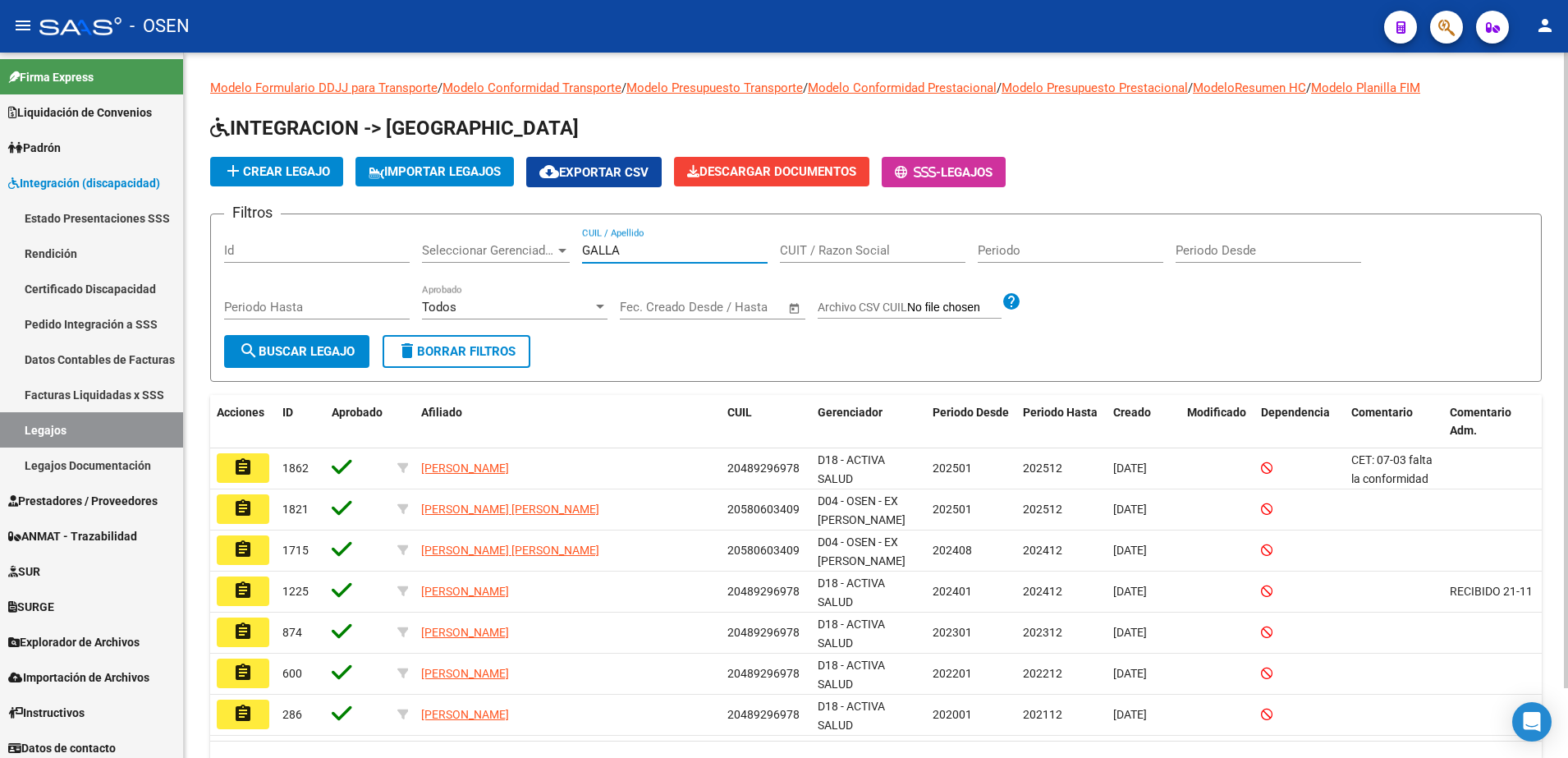
drag, startPoint x: 635, startPoint y: 257, endPoint x: 446, endPoint y: 279, distance: 190.3
click at [446, 279] on div "Filtros Id Seleccionar Gerenciador Seleccionar Gerenciador GALLA CUIL / Apellid…" at bounding box center [875, 281] width 1304 height 107
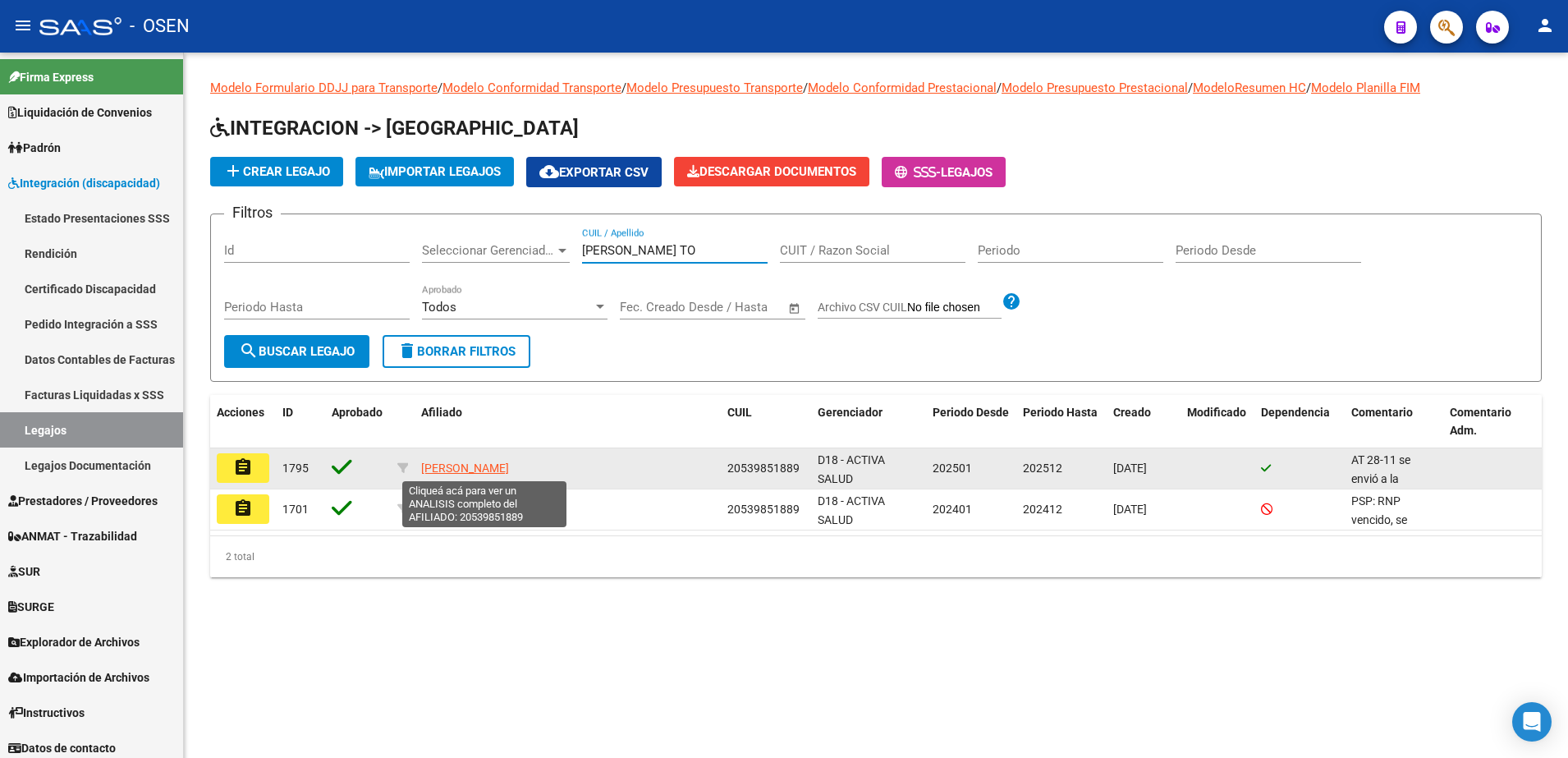
type input "[PERSON_NAME] TO"
click at [432, 467] on span "[PERSON_NAME]" at bounding box center [465, 467] width 88 height 14
type textarea "20539851889"
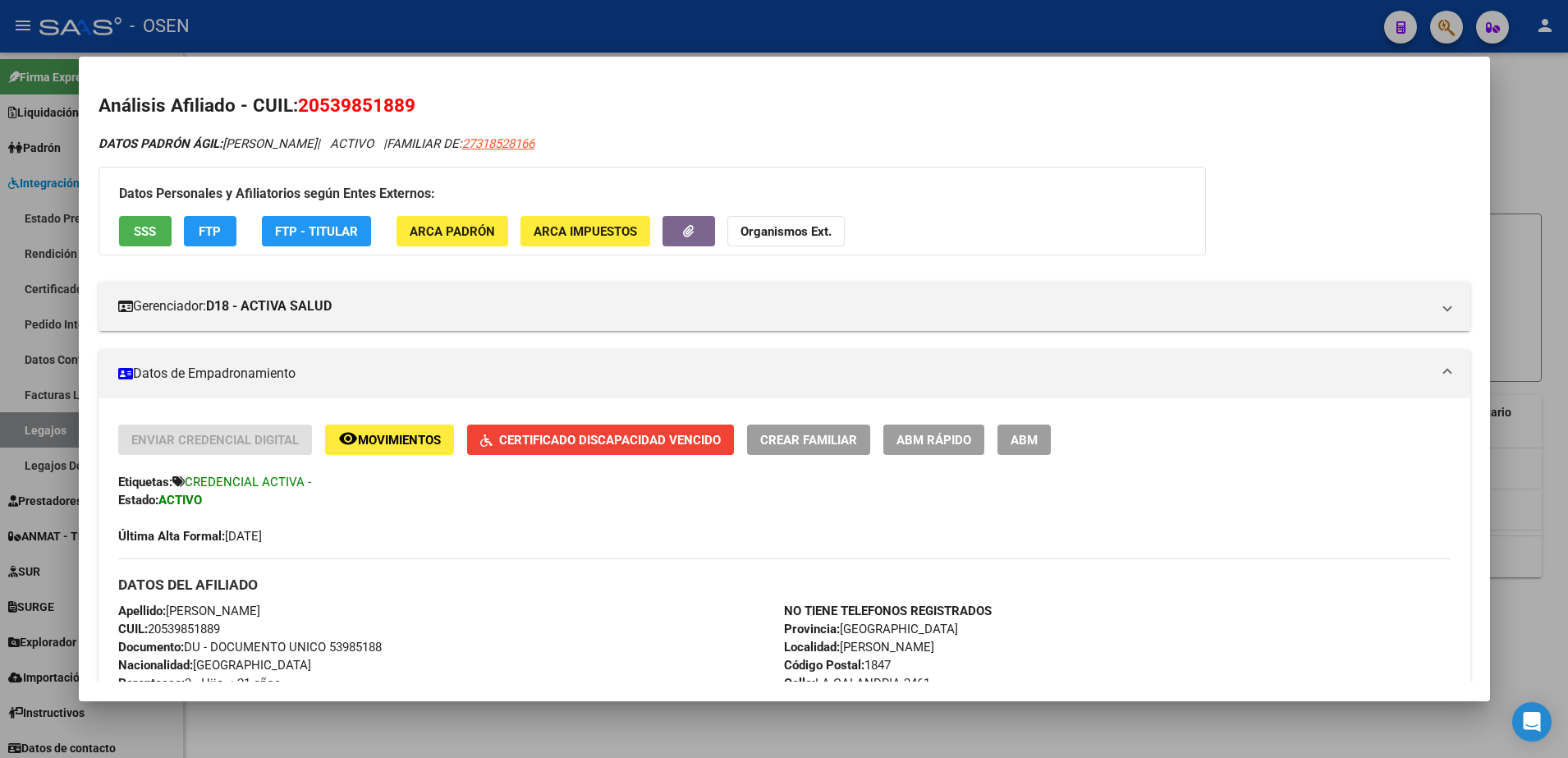
click at [496, 580] on div at bounding box center [784, 379] width 1568 height 758
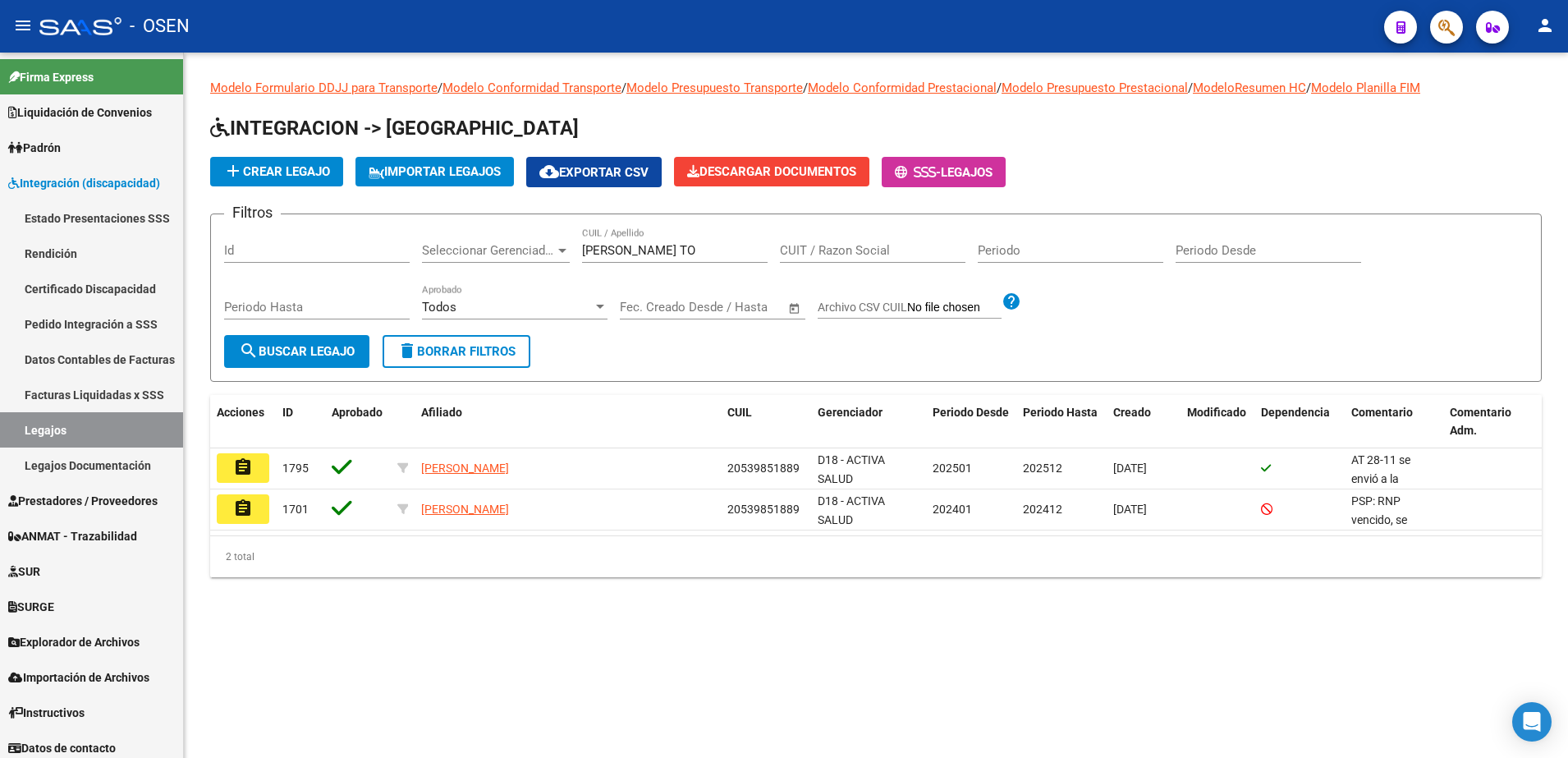
click at [678, 260] on div "[PERSON_NAME] TO CUIL / Apellido" at bounding box center [675, 245] width 186 height 35
drag, startPoint x: 675, startPoint y: 255, endPoint x: 429, endPoint y: 266, distance: 246.2
click at [429, 266] on div "Filtros Id Seleccionar Gerenciador Seleccionar Gerenciador [PERSON_NAME] TO CUI…" at bounding box center [875, 281] width 1304 height 107
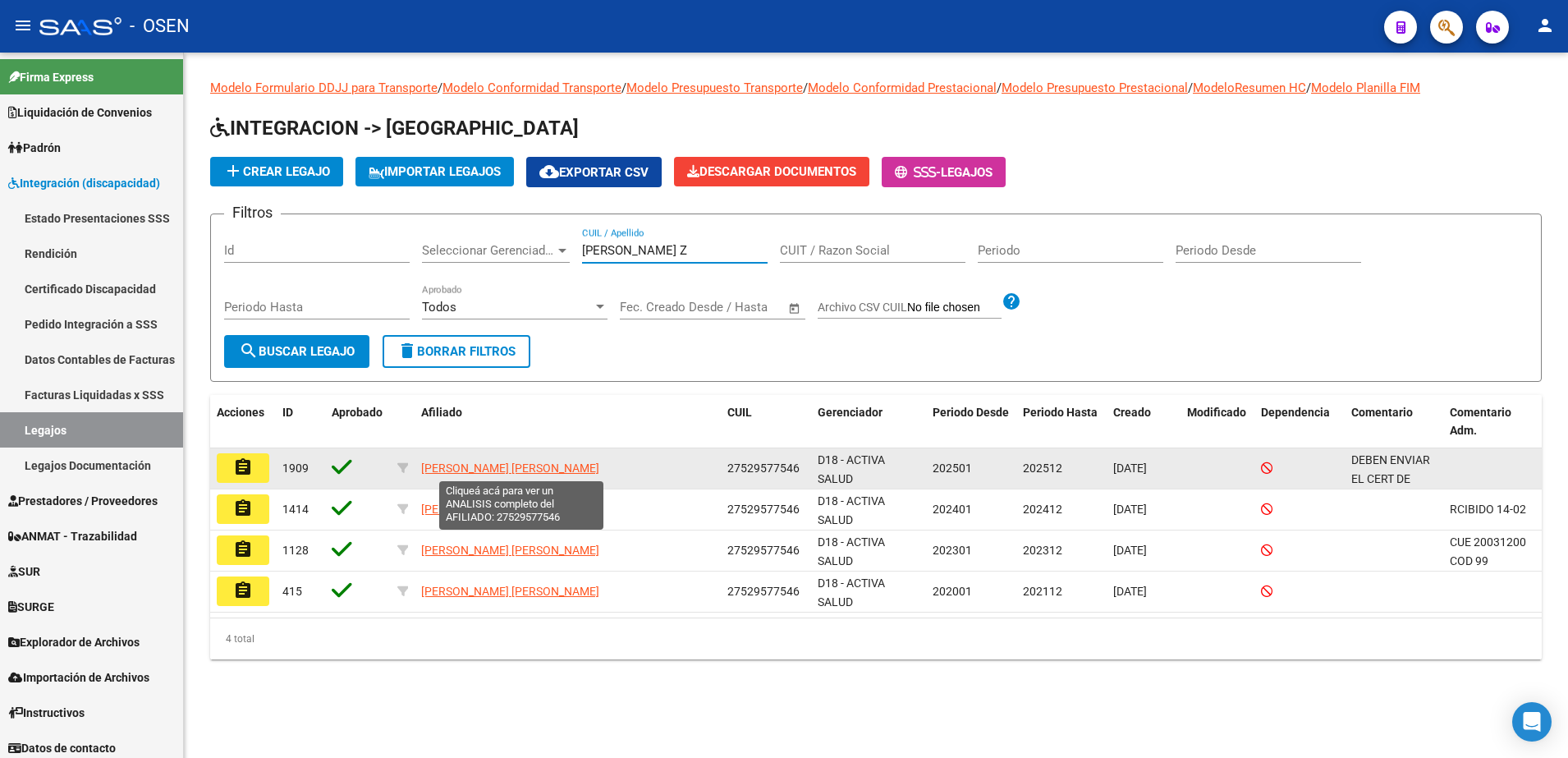
type input "[PERSON_NAME] Z"
click at [541, 467] on span "[PERSON_NAME] [PERSON_NAME]" at bounding box center [510, 467] width 178 height 14
type textarea "27529577546"
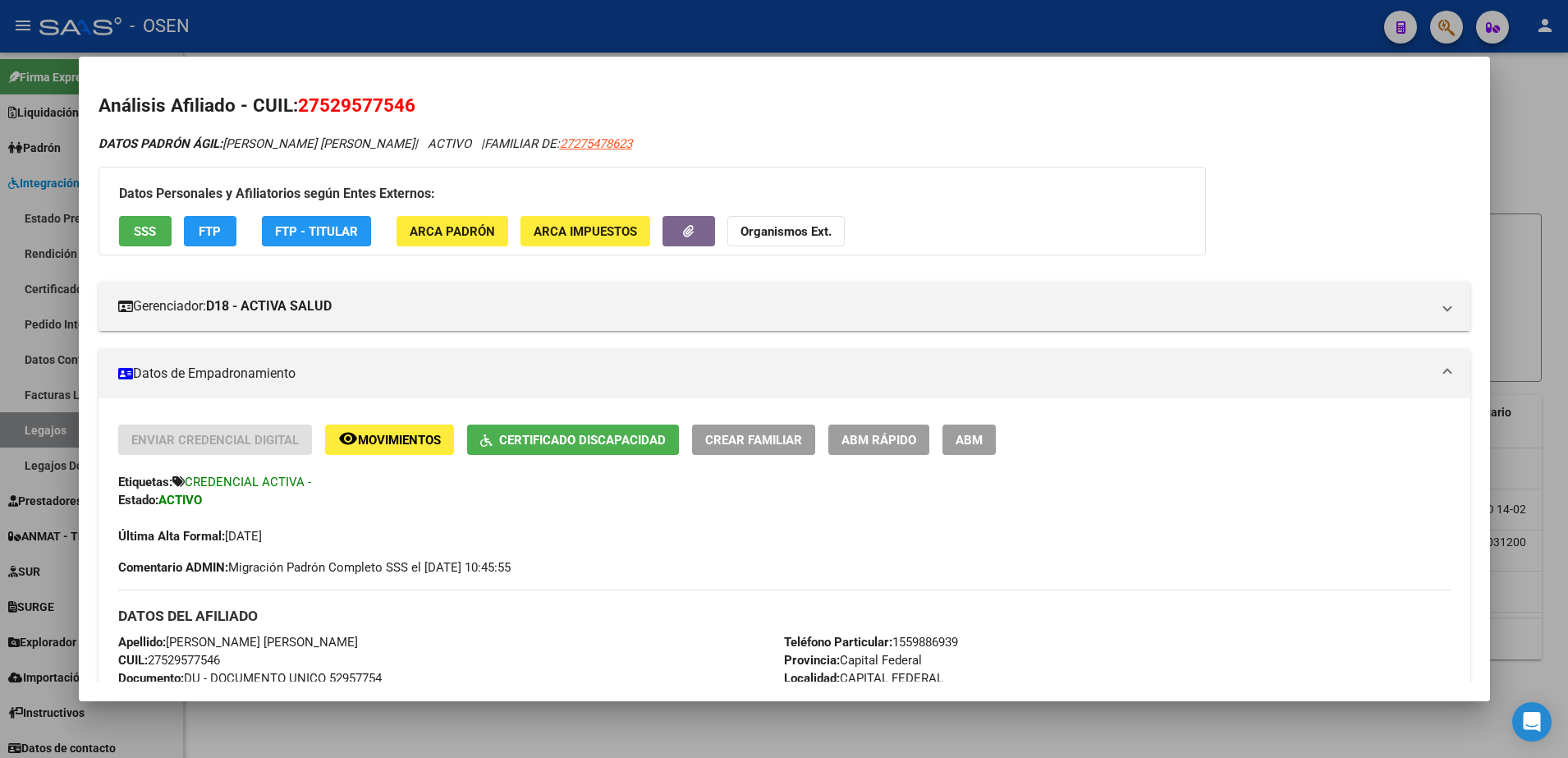
click at [504, 580] on div at bounding box center [784, 379] width 1568 height 758
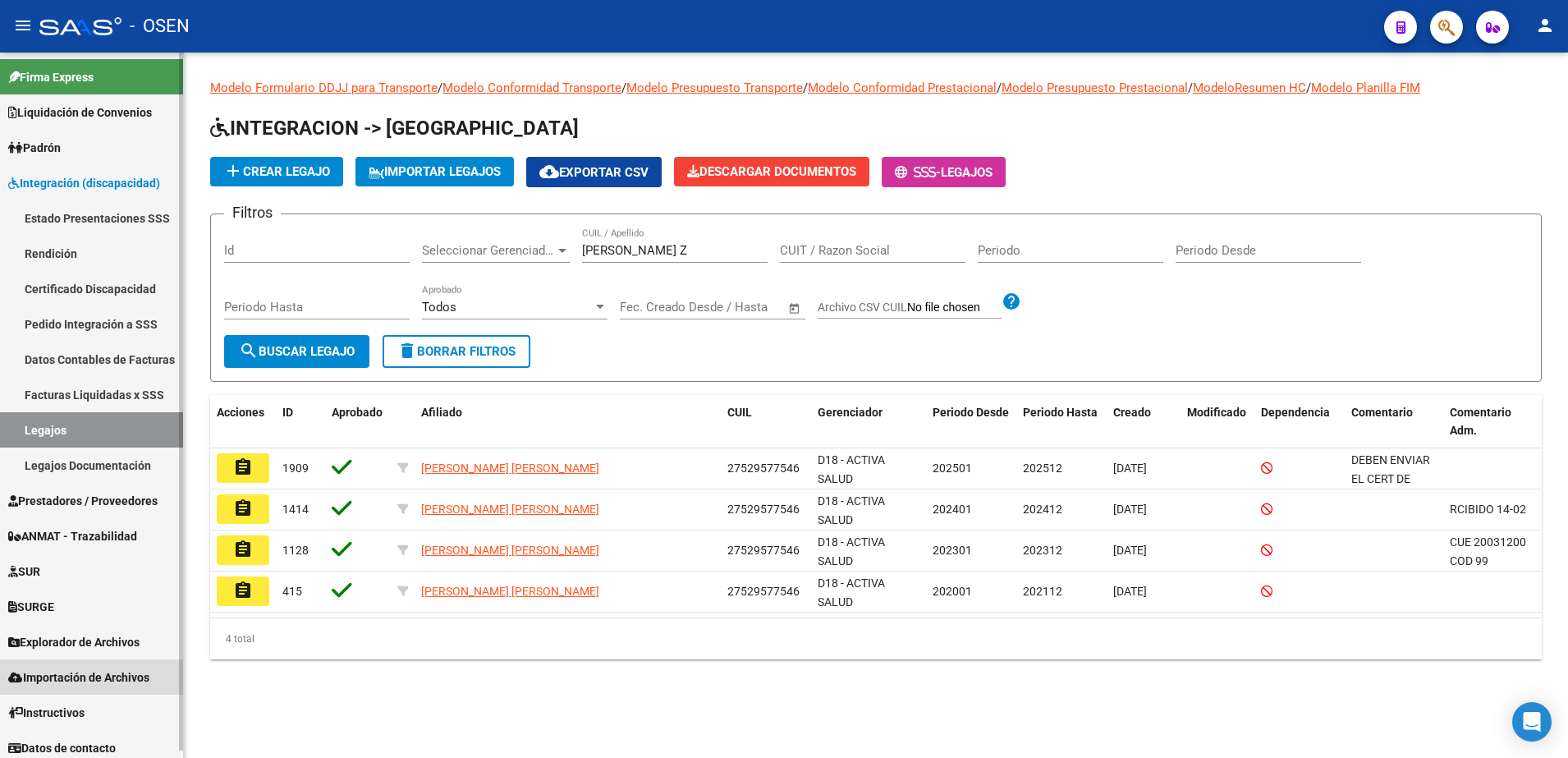
click at [117, 580] on span "Importación de Archivos" at bounding box center [78, 678] width 141 height 18
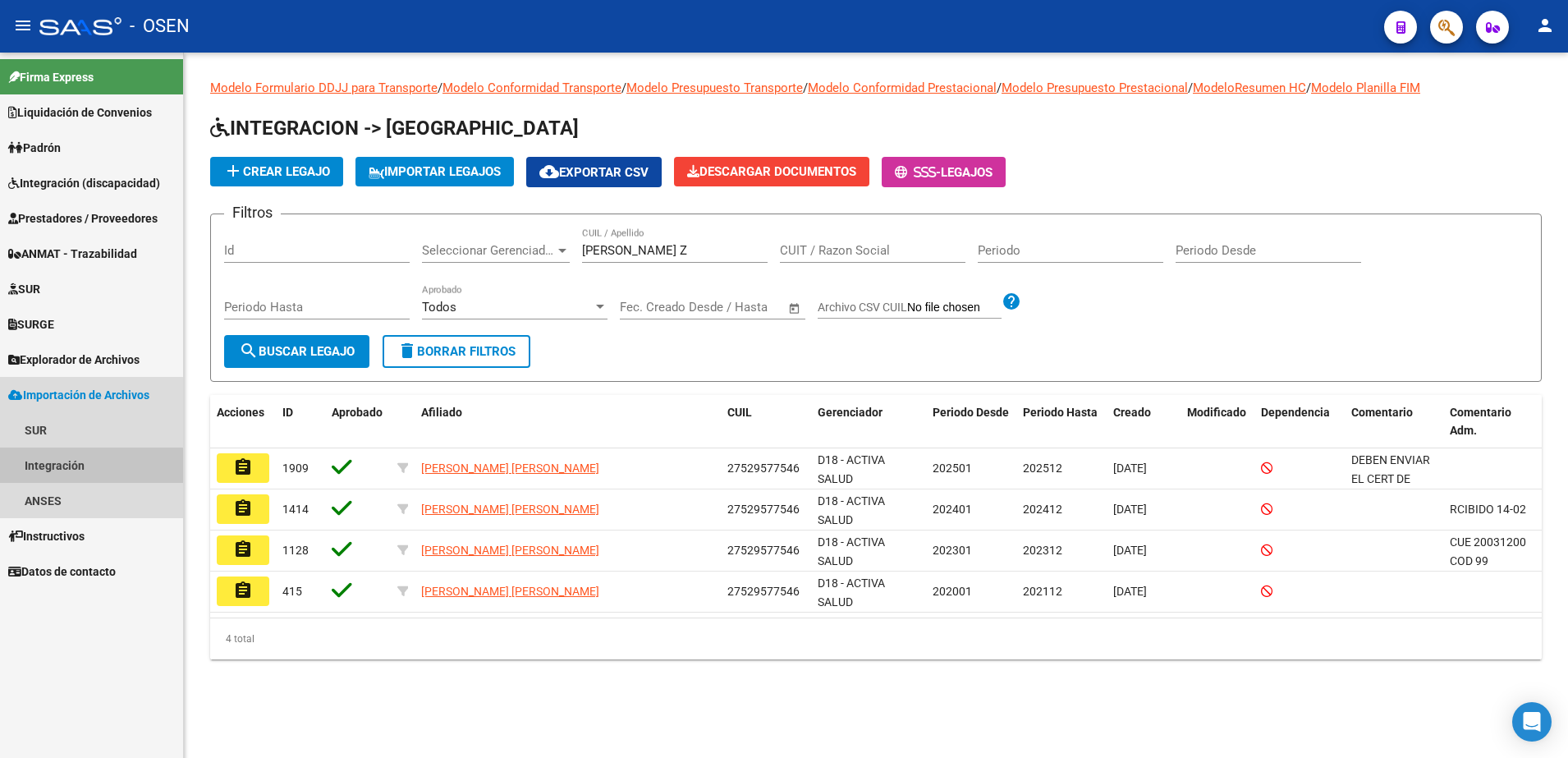
click at [91, 469] on link "Integración" at bounding box center [91, 465] width 183 height 35
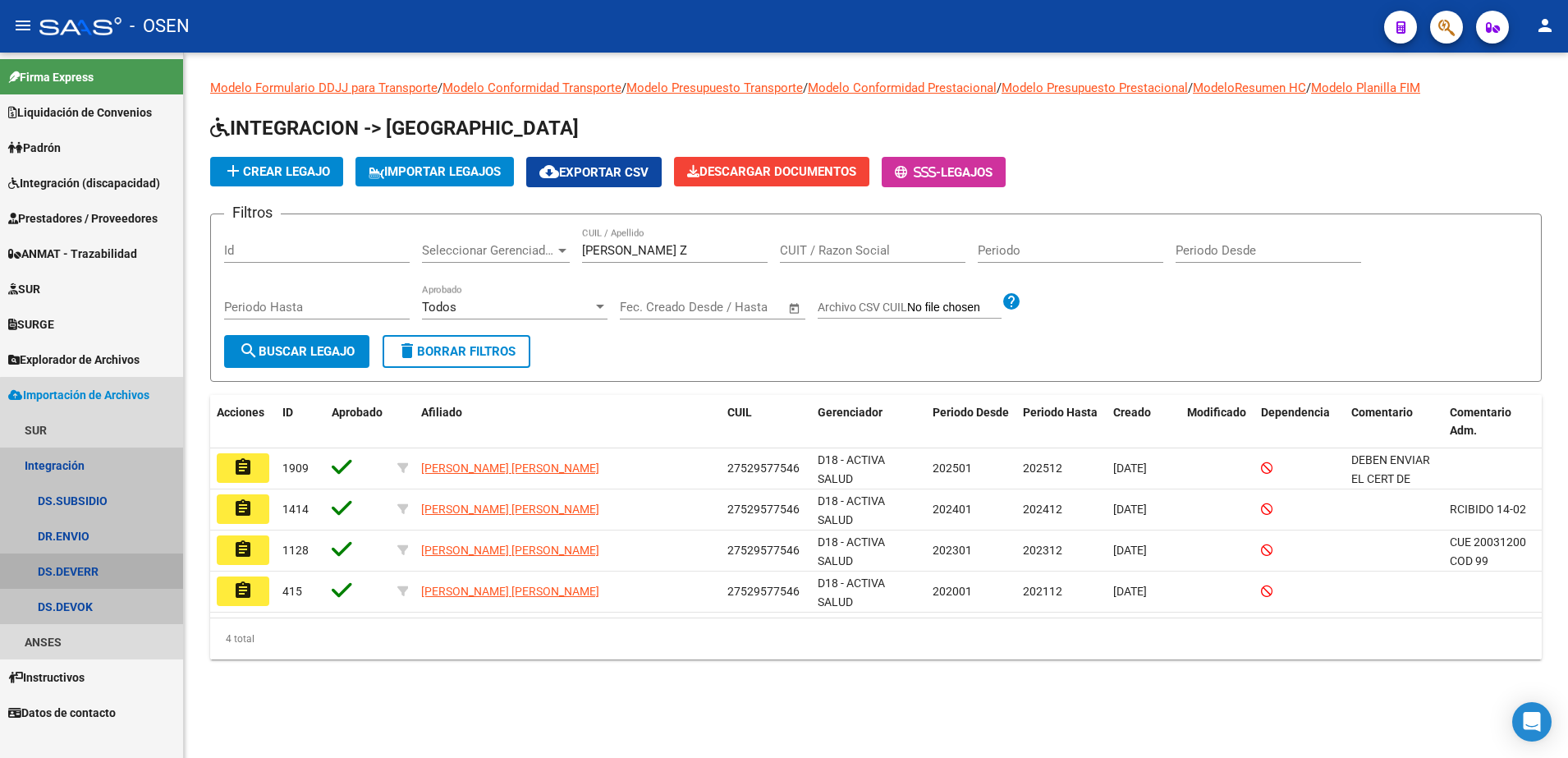
click at [97, 560] on link "DS.DEVERR" at bounding box center [91, 570] width 183 height 35
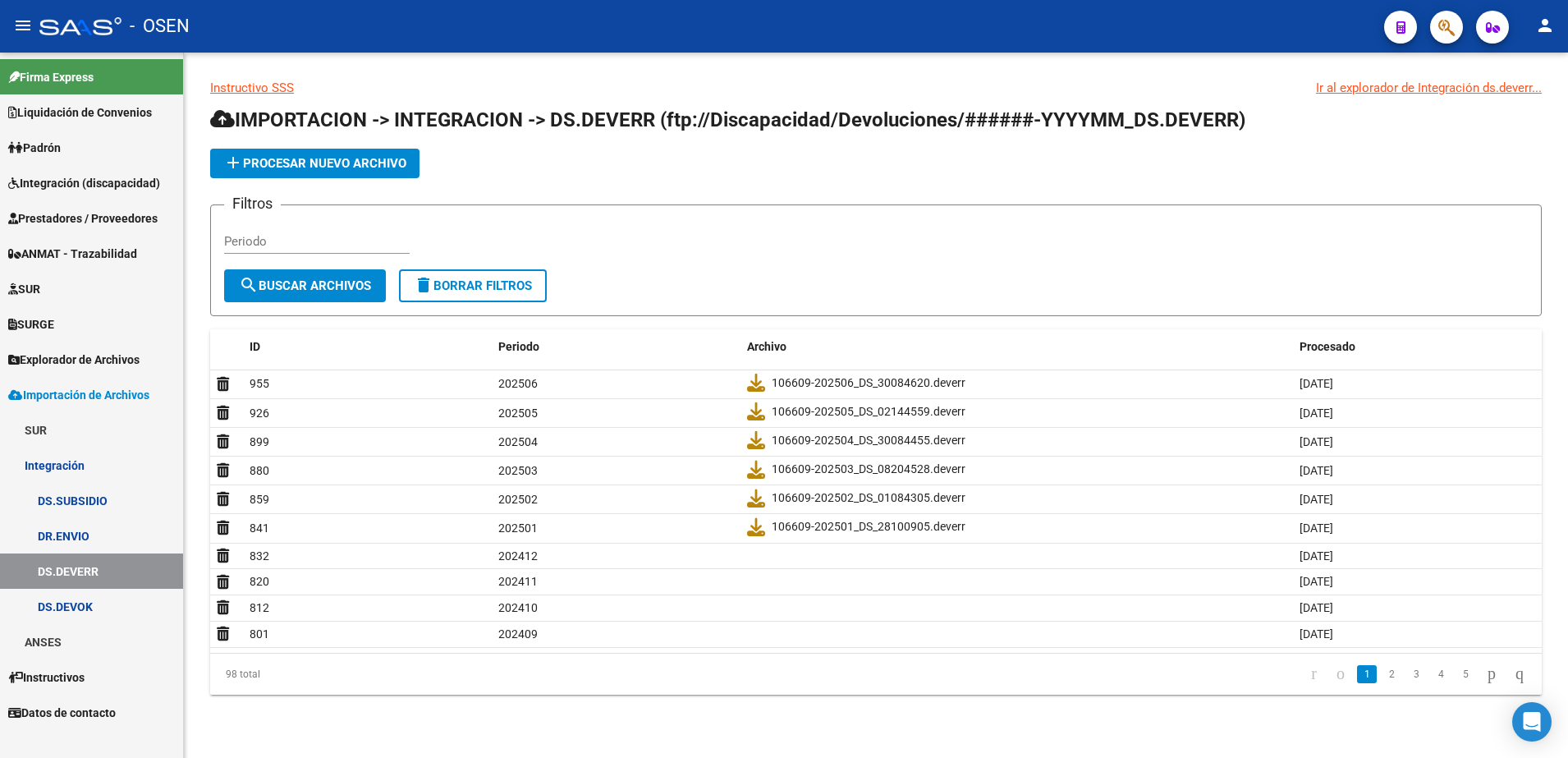
click at [66, 192] on link "Integración (discapacidad)" at bounding box center [91, 182] width 183 height 35
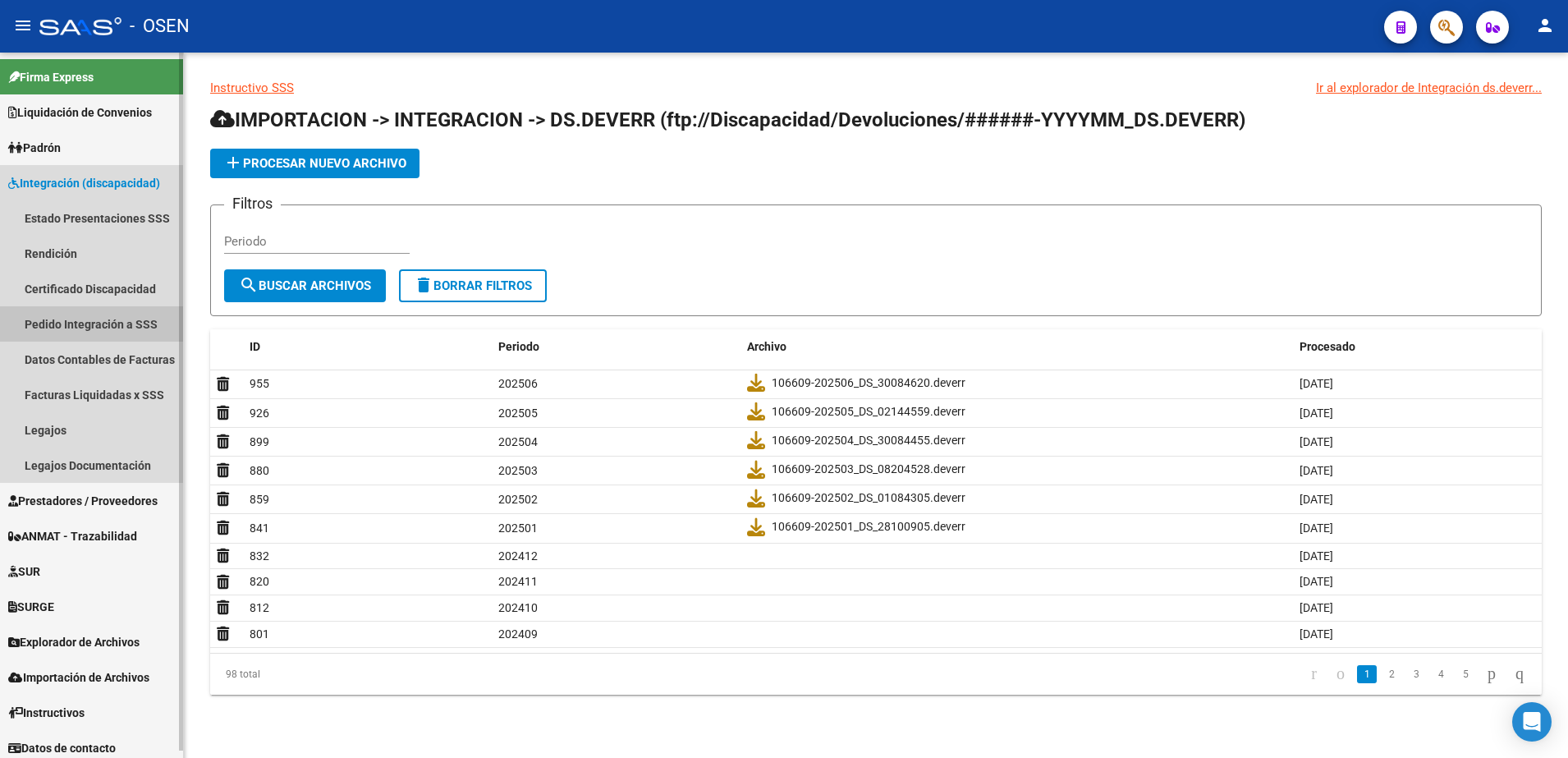
click at [78, 332] on link "Pedido Integración a SSS" at bounding box center [91, 323] width 183 height 35
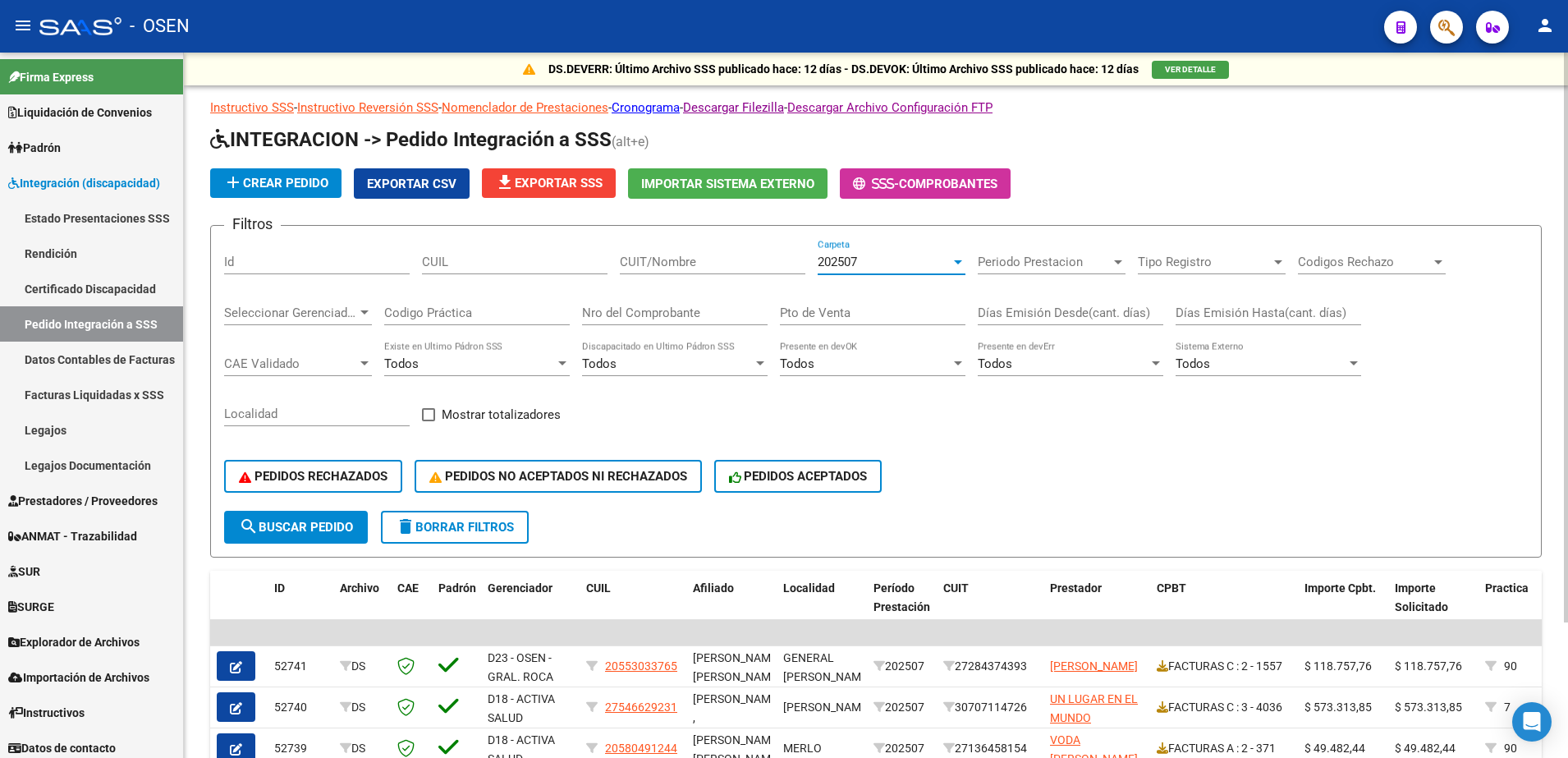
click at [844, 262] on span "202507" at bounding box center [837, 262] width 40 height 14
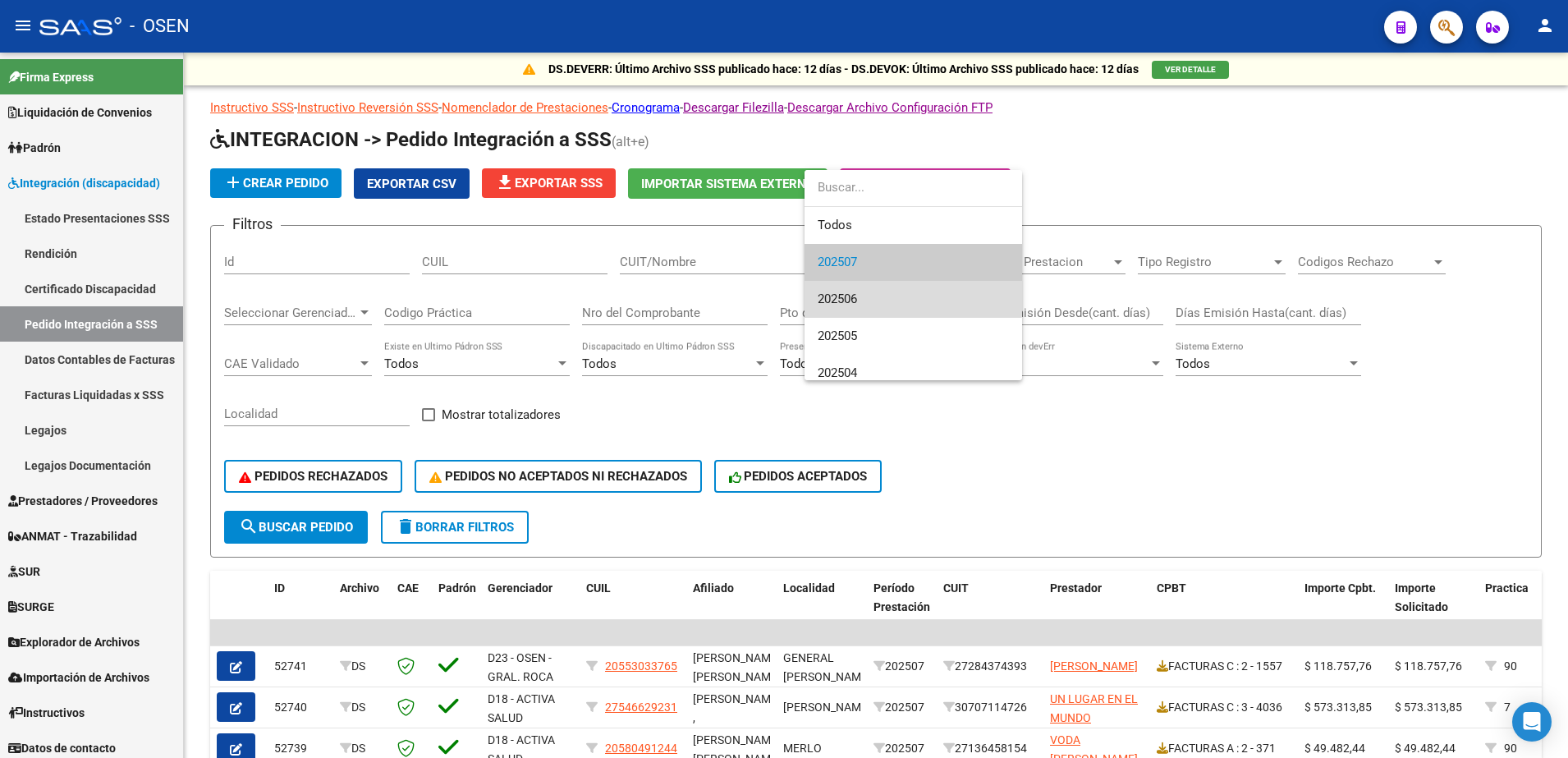
click at [886, 295] on span "202506" at bounding box center [913, 299] width 191 height 37
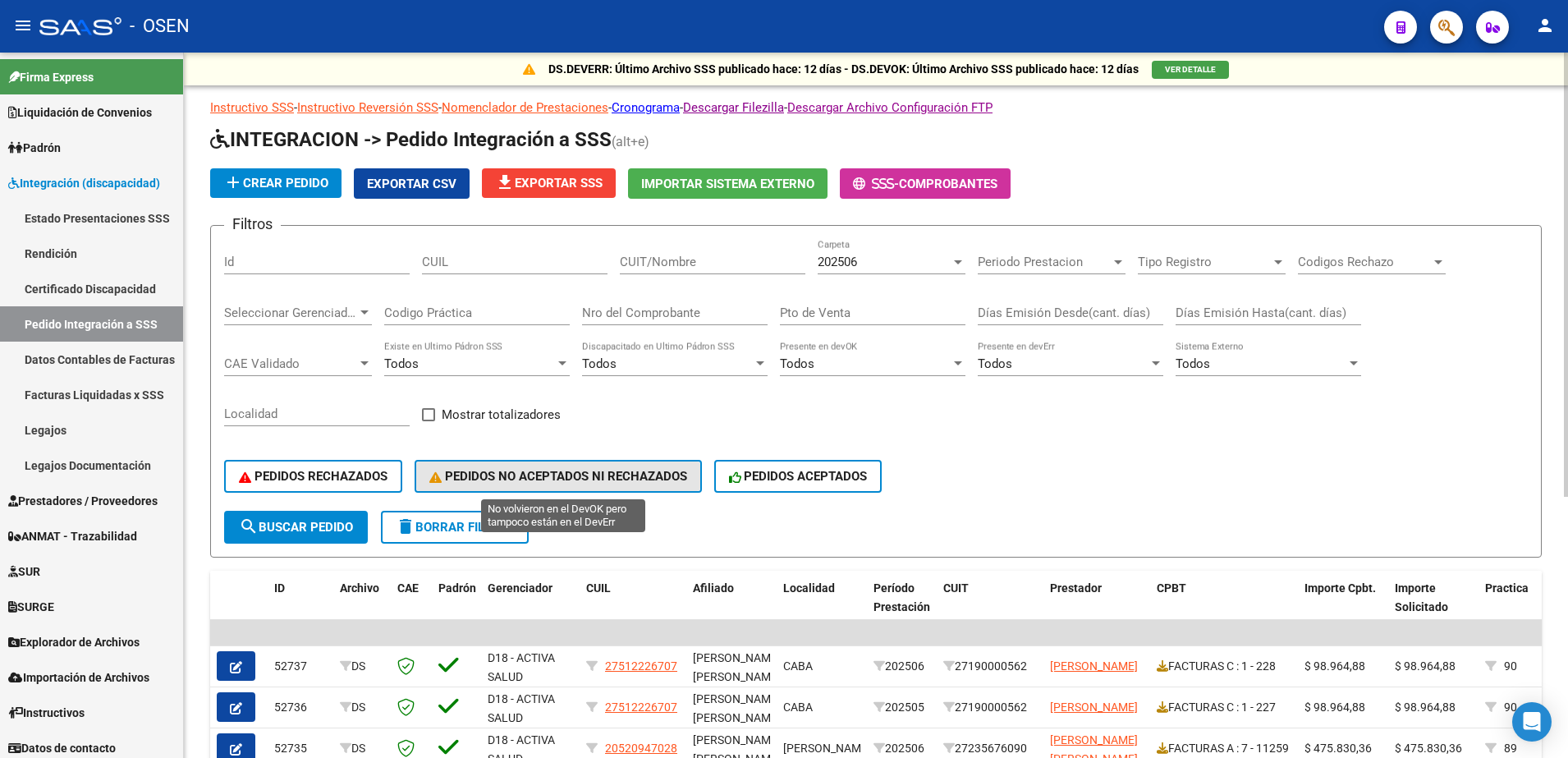
click at [567, 481] on span "PEDIDOS NO ACEPTADOS NI RECHAZADOS" at bounding box center [558, 476] width 258 height 14
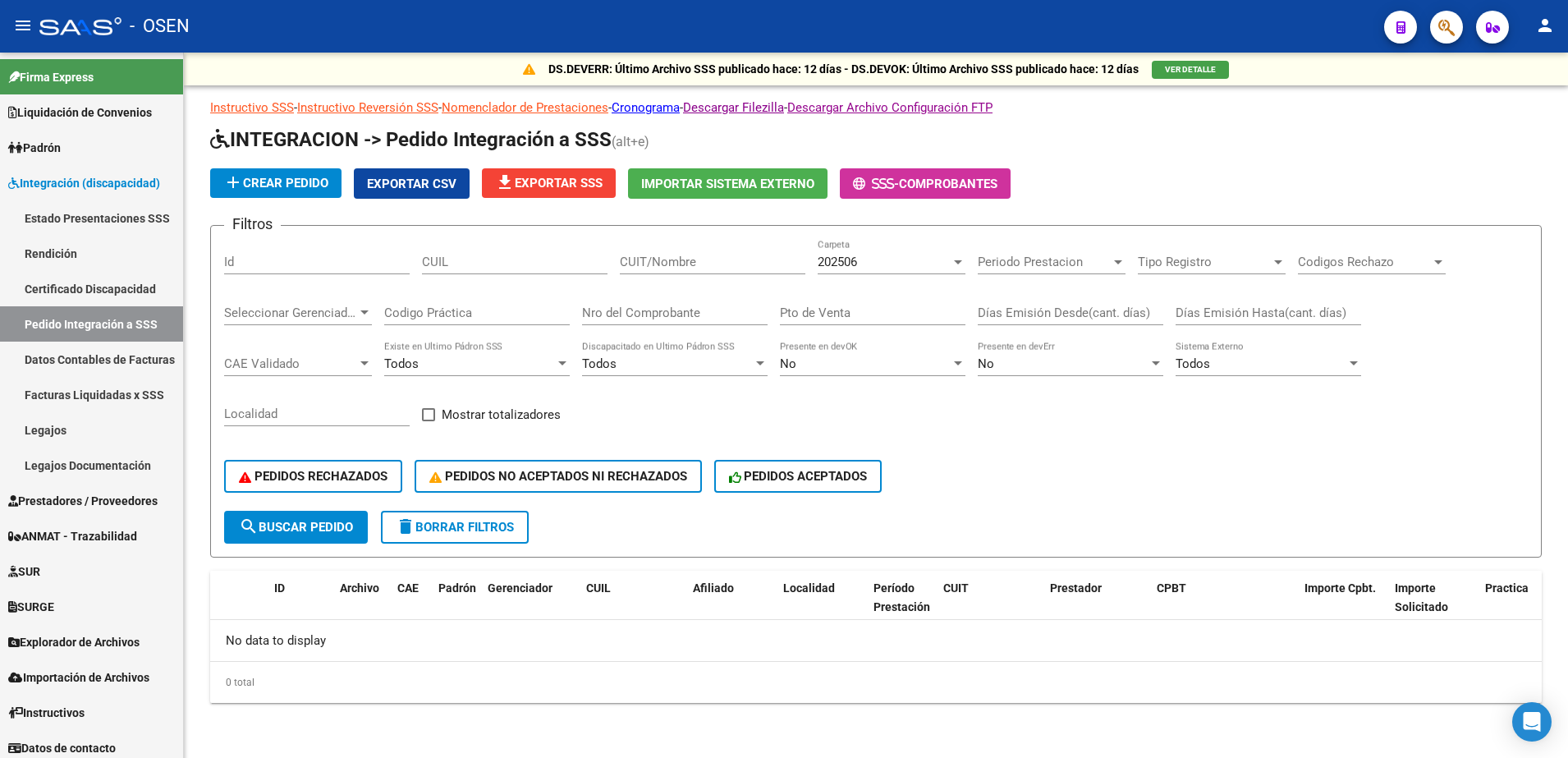
click at [418, 479] on button "PEDIDOS NO ACEPTADOS NI RECHAZADOS" at bounding box center [558, 476] width 287 height 32
click at [362, 478] on span "PEDIDOS RECHAZADOS" at bounding box center [313, 476] width 149 height 14
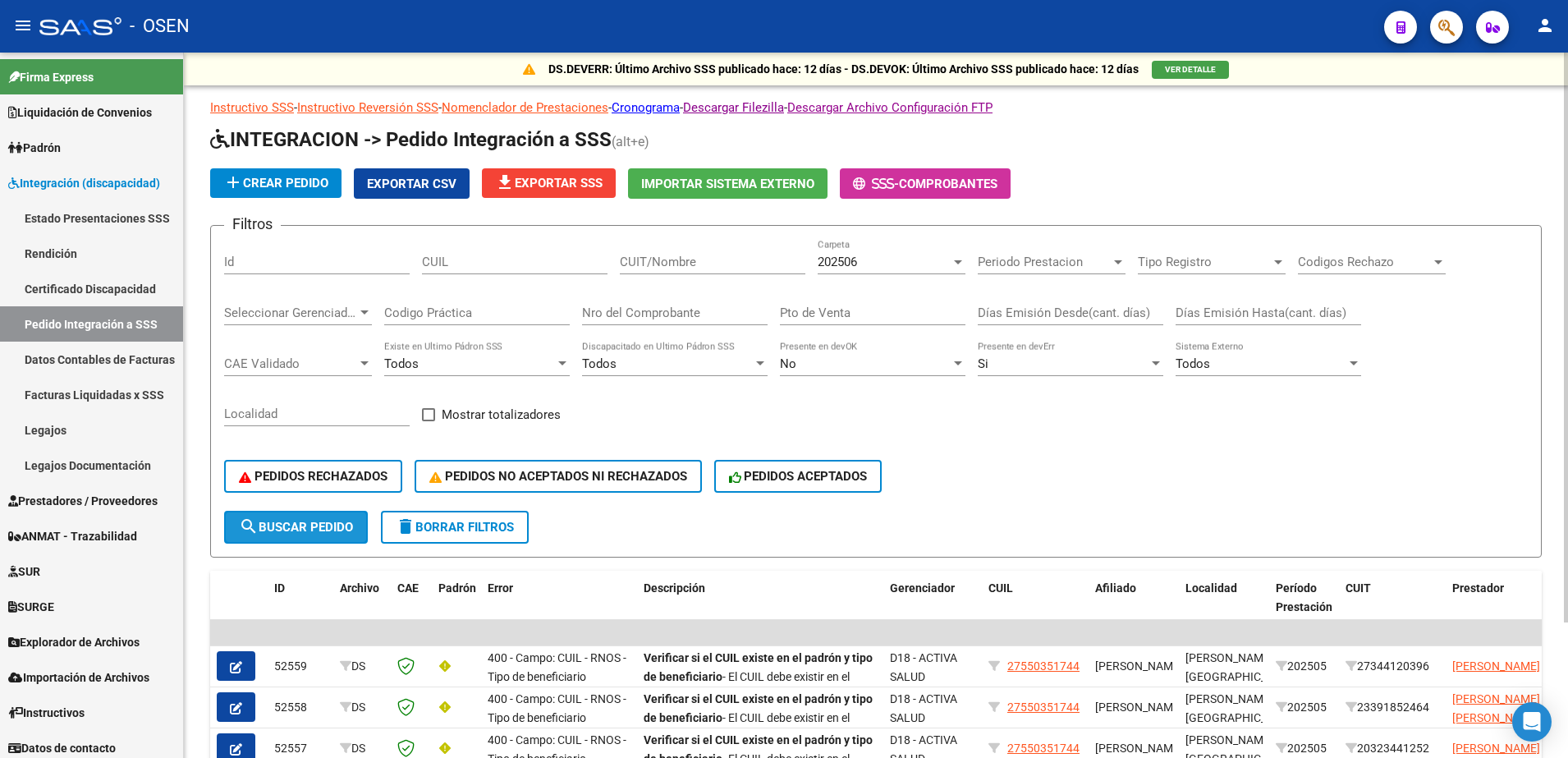
click at [338, 531] on span "search Buscar Pedido" at bounding box center [296, 527] width 114 height 14
click at [1253, 103] on html "menu - OSEN person Firma Express Liquidación de Convenios SSS - Sur Padrón Afil…" at bounding box center [784, 379] width 1568 height 758
